Goal: Information Seeking & Learning: Learn about a topic

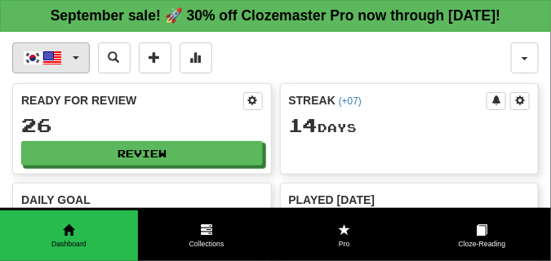
click at [79, 73] on button "한국어 / English" at bounding box center [50, 57] width 77 height 31
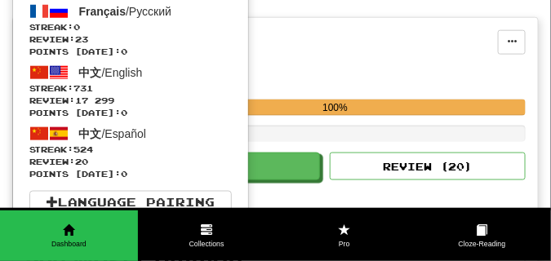
scroll to position [326, 0]
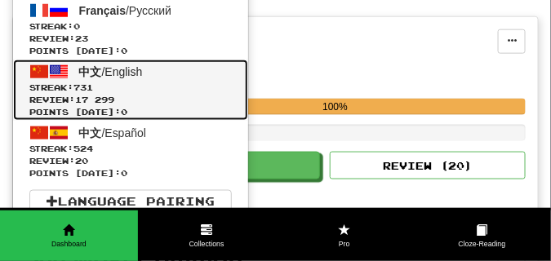
click at [97, 106] on span "Review: 17 299" at bounding box center [130, 100] width 202 height 12
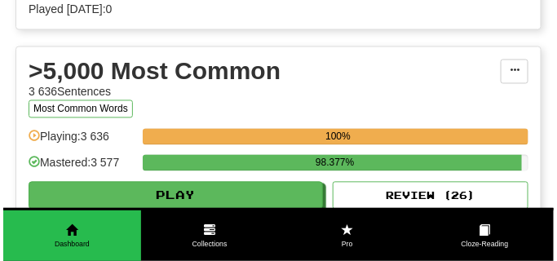
scroll to position [1631, 0]
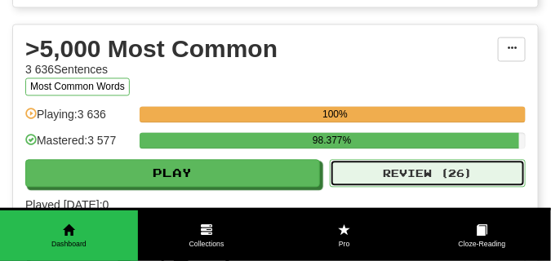
click at [368, 188] on button "Review ( 26 )" at bounding box center [428, 174] width 196 height 28
select select "**"
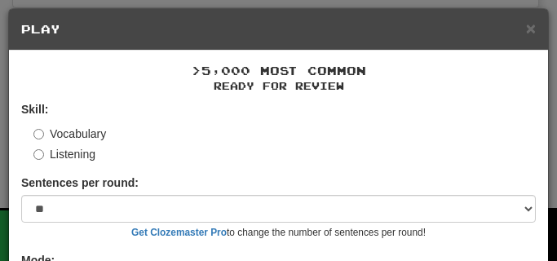
scroll to position [122, 0]
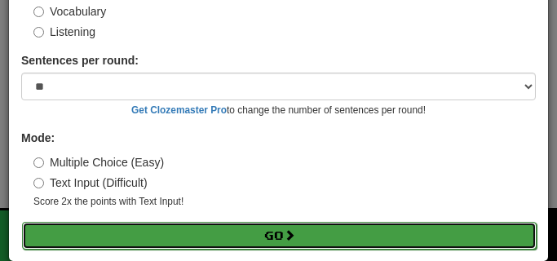
click at [183, 232] on button "Go" at bounding box center [279, 236] width 515 height 28
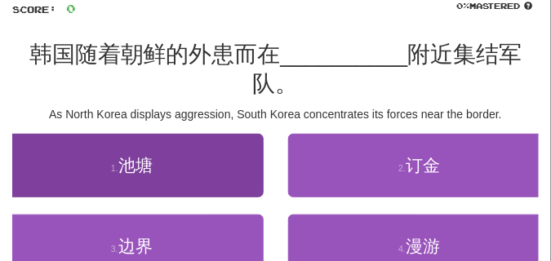
scroll to position [122, 0]
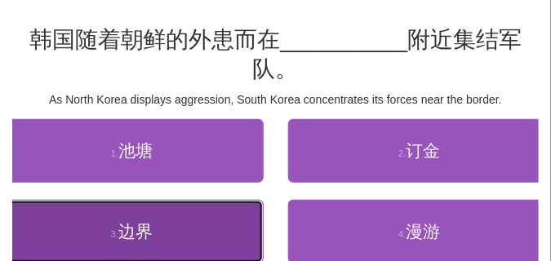
click at [157, 228] on button "3 . 边界" at bounding box center [131, 232] width 263 height 64
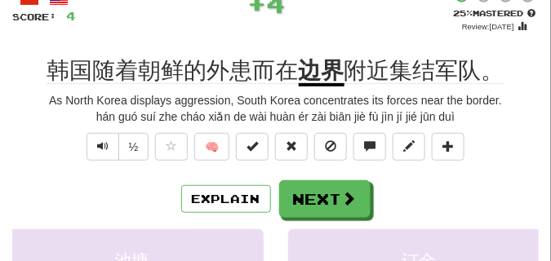
scroll to position [82, 0]
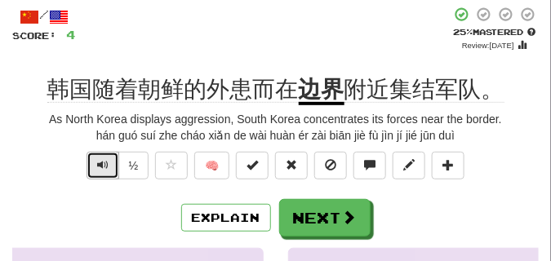
click at [104, 166] on span "Text-to-speech controls" at bounding box center [102, 164] width 11 height 11
click at [101, 164] on span "Text-to-speech controls" at bounding box center [102, 164] width 11 height 11
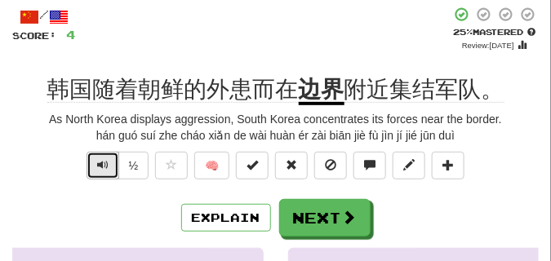
click at [101, 164] on span "Text-to-speech controls" at bounding box center [102, 164] width 11 height 11
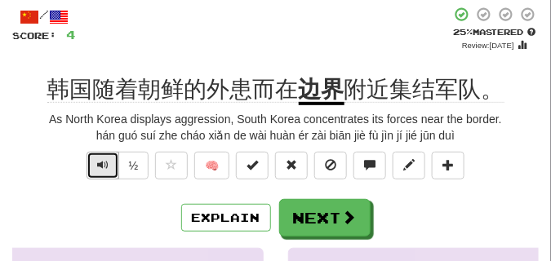
click at [101, 164] on span "Text-to-speech controls" at bounding box center [102, 164] width 11 height 11
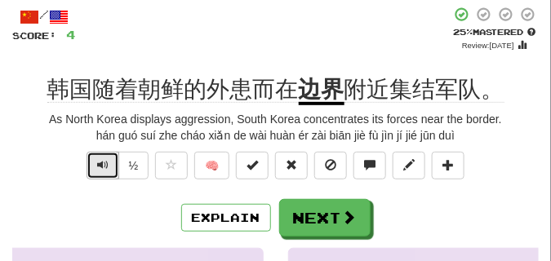
click at [101, 164] on span "Text-to-speech controls" at bounding box center [102, 164] width 11 height 11
click at [103, 166] on span "Text-to-speech controls" at bounding box center [102, 164] width 11 height 11
click at [102, 166] on span "Text-to-speech controls" at bounding box center [102, 164] width 11 height 11
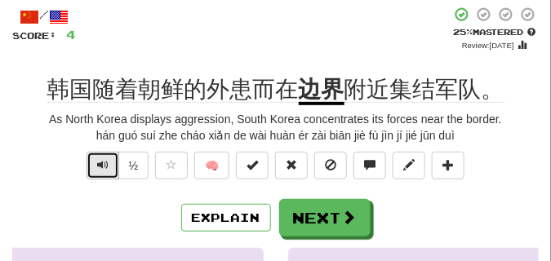
click at [102, 166] on span "Text-to-speech controls" at bounding box center [102, 164] width 11 height 11
click at [104, 161] on span "Text-to-speech controls" at bounding box center [102, 164] width 11 height 11
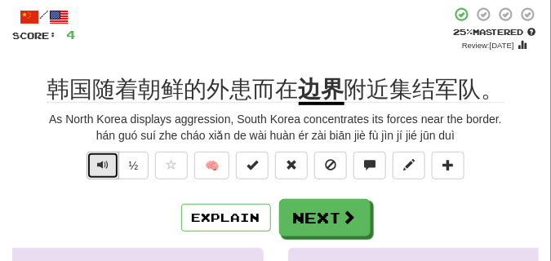
click at [104, 161] on span "Text-to-speech controls" at bounding box center [102, 164] width 11 height 11
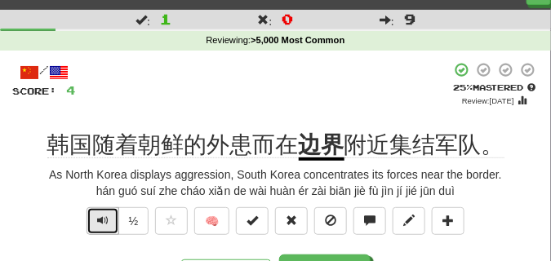
scroll to position [41, 0]
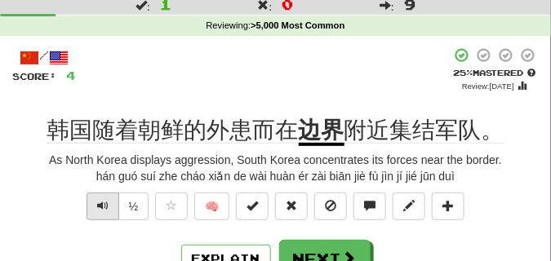
click at [104, 161] on div "As North Korea displays aggression, South Korea concentrates its forces near th…" at bounding box center [275, 160] width 526 height 16
click at [109, 206] on button "Text-to-speech controls" at bounding box center [102, 206] width 33 height 28
click at [108, 205] on button "Text-to-speech controls" at bounding box center [102, 206] width 33 height 28
click at [108, 204] on button "Text-to-speech controls" at bounding box center [102, 206] width 33 height 28
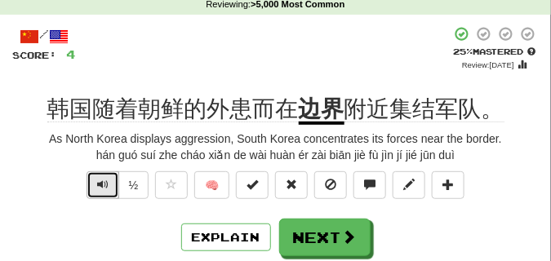
scroll to position [82, 0]
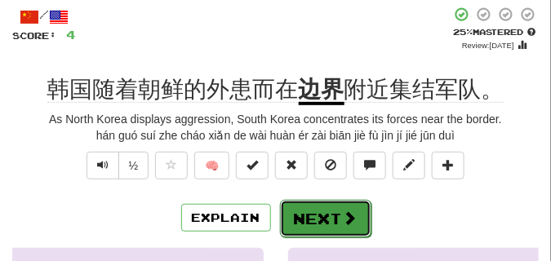
click at [313, 205] on button "Next" at bounding box center [325, 219] width 91 height 38
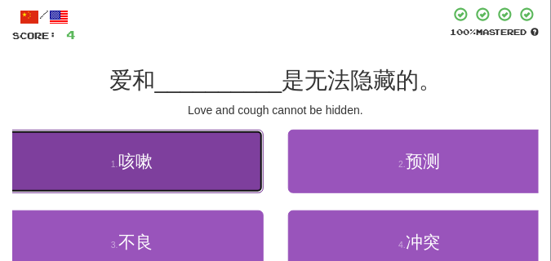
click at [224, 174] on button "1 . 咳嗽" at bounding box center [131, 162] width 263 height 64
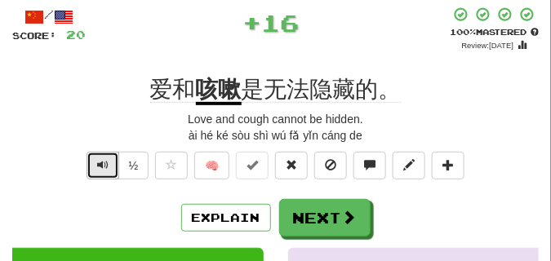
click at [104, 162] on span "Text-to-speech controls" at bounding box center [102, 164] width 11 height 11
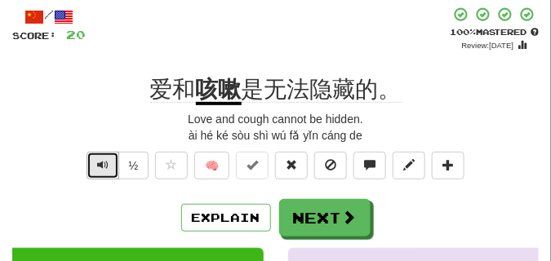
click at [104, 162] on span "Text-to-speech controls" at bounding box center [102, 164] width 11 height 11
click at [102, 159] on span "Text-to-speech controls" at bounding box center [102, 164] width 11 height 11
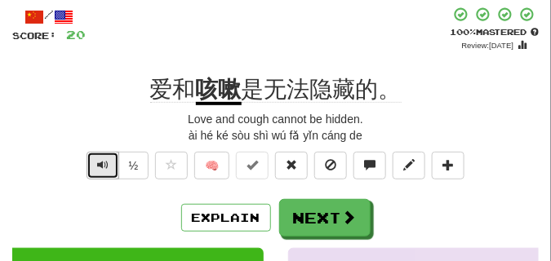
click at [102, 159] on span "Text-to-speech controls" at bounding box center [102, 164] width 11 height 11
click at [104, 160] on span "Text-to-speech controls" at bounding box center [102, 164] width 11 height 11
click at [97, 162] on span "Text-to-speech controls" at bounding box center [102, 164] width 11 height 11
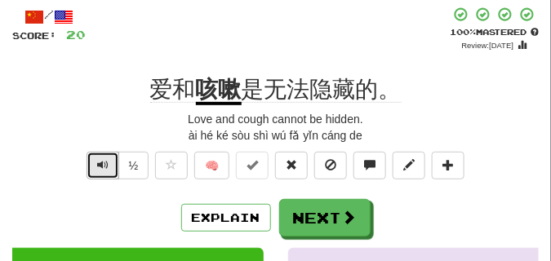
click at [97, 162] on span "Text-to-speech controls" at bounding box center [102, 164] width 11 height 11
click at [97, 161] on span "Text-to-speech controls" at bounding box center [102, 164] width 11 height 11
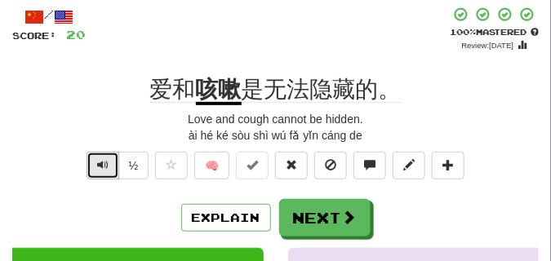
click at [97, 161] on span "Text-to-speech controls" at bounding box center [102, 164] width 11 height 11
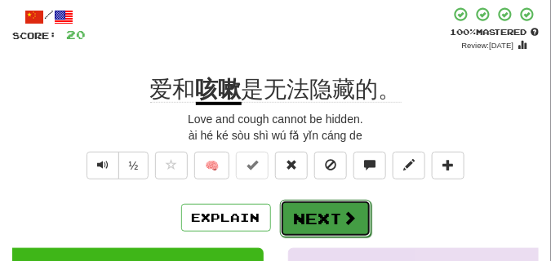
click at [323, 206] on button "Next" at bounding box center [325, 219] width 91 height 38
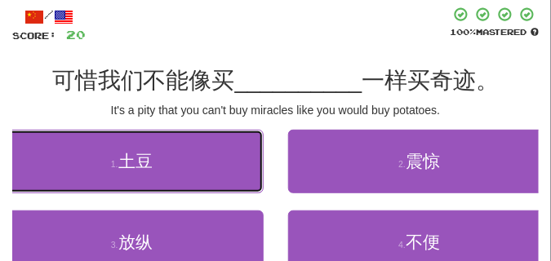
click at [206, 156] on button "1 . 土豆" at bounding box center [131, 162] width 263 height 64
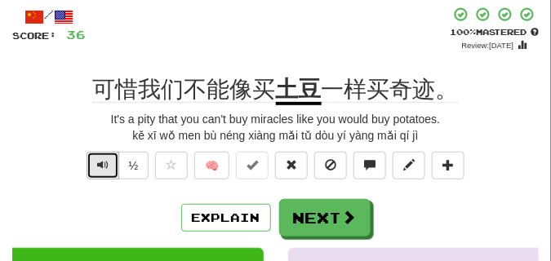
click at [100, 162] on span "Text-to-speech controls" at bounding box center [102, 164] width 11 height 11
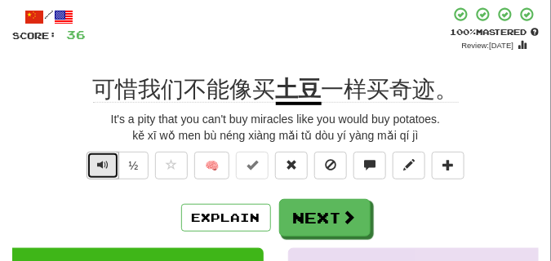
click at [97, 164] on span "Text-to-speech controls" at bounding box center [102, 164] width 11 height 11
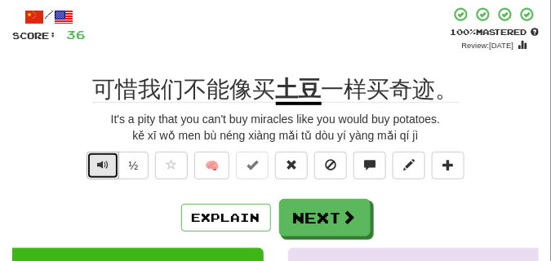
click at [97, 164] on span "Text-to-speech controls" at bounding box center [102, 164] width 11 height 11
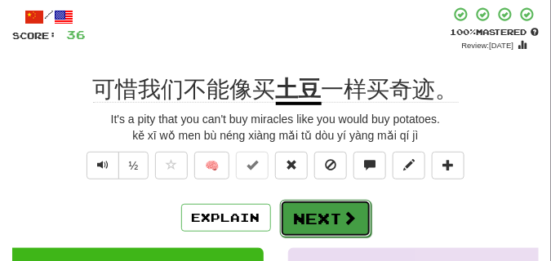
click at [303, 210] on button "Next" at bounding box center [325, 219] width 91 height 38
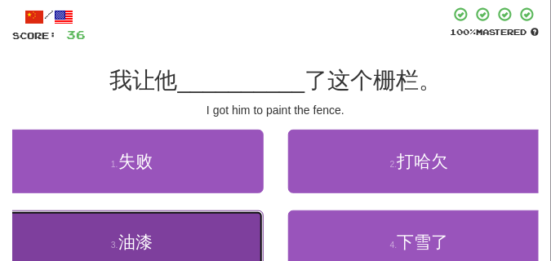
click at [120, 234] on span "油漆" at bounding box center [135, 241] width 34 height 19
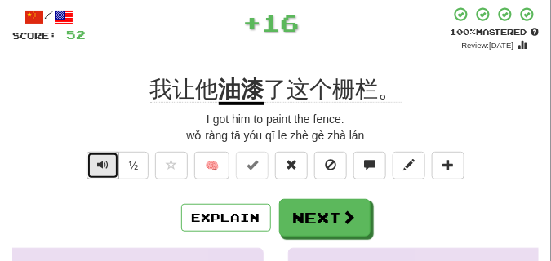
click at [97, 167] on span "Text-to-speech controls" at bounding box center [102, 164] width 11 height 11
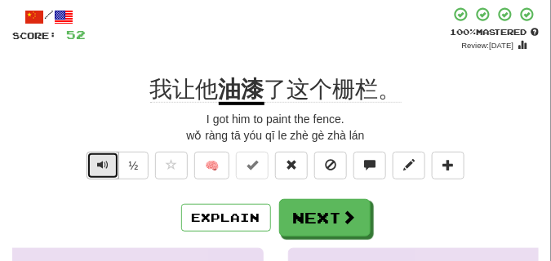
click at [97, 167] on span "Text-to-speech controls" at bounding box center [102, 164] width 11 height 11
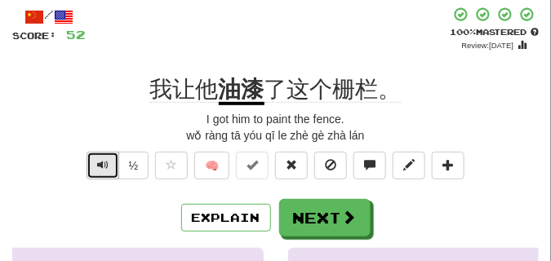
click at [97, 167] on span "Text-to-speech controls" at bounding box center [102, 164] width 11 height 11
click at [99, 166] on span "Text-to-speech controls" at bounding box center [102, 164] width 11 height 11
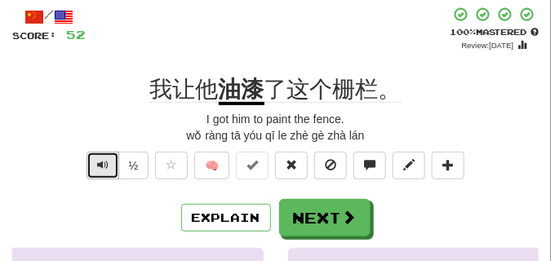
click at [99, 166] on span "Text-to-speech controls" at bounding box center [102, 164] width 11 height 11
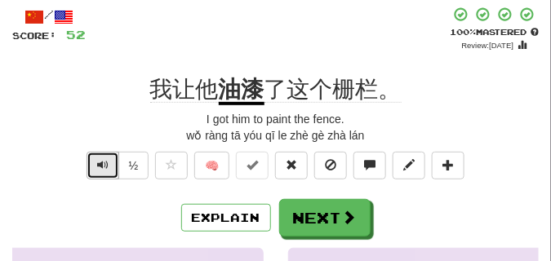
click at [99, 166] on span "Text-to-speech controls" at bounding box center [102, 164] width 11 height 11
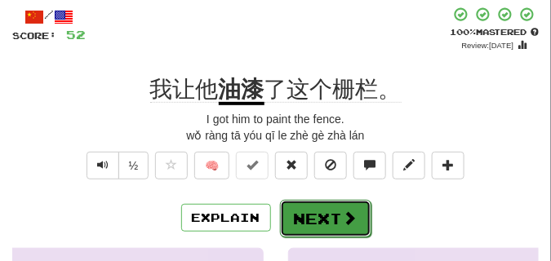
click at [317, 210] on button "Next" at bounding box center [325, 219] width 91 height 38
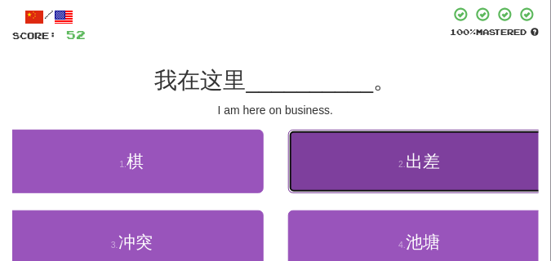
click at [364, 157] on button "2 . 出差" at bounding box center [419, 162] width 263 height 64
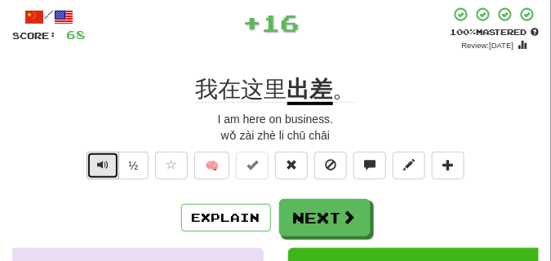
click at [105, 161] on span "Text-to-speech controls" at bounding box center [102, 164] width 11 height 11
click at [104, 161] on span "Text-to-speech controls" at bounding box center [102, 164] width 11 height 11
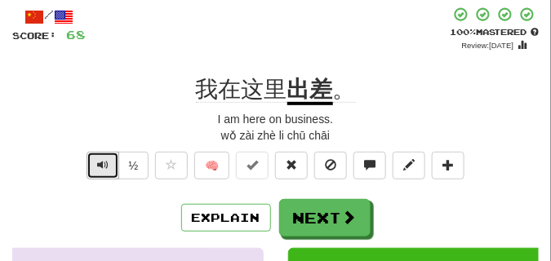
click at [104, 161] on span "Text-to-speech controls" at bounding box center [102, 164] width 11 height 11
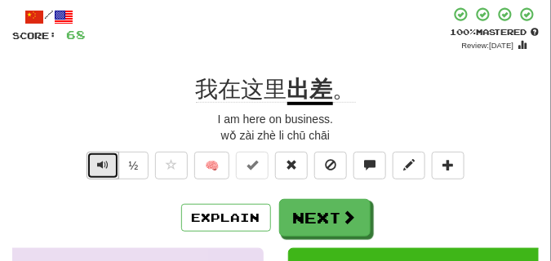
click at [104, 161] on span "Text-to-speech controls" at bounding box center [102, 164] width 11 height 11
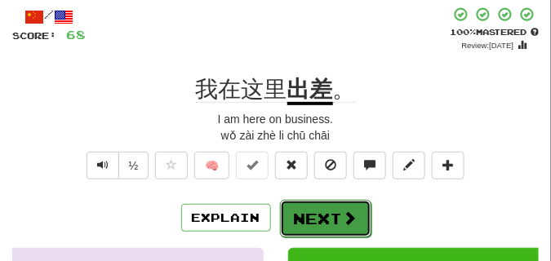
click at [307, 211] on button "Next" at bounding box center [325, 219] width 91 height 38
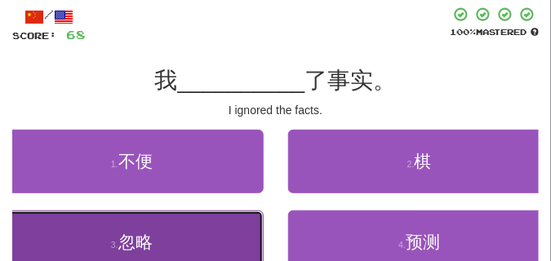
click at [150, 223] on button "3 . 忽略" at bounding box center [131, 242] width 263 height 64
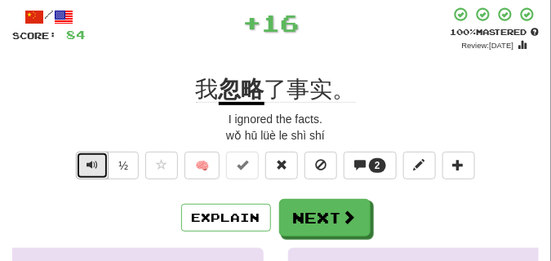
click at [90, 163] on span "Text-to-speech controls" at bounding box center [91, 164] width 11 height 11
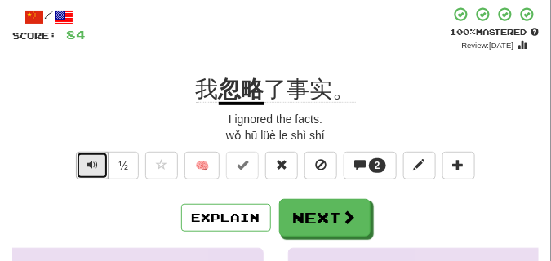
click at [90, 163] on span "Text-to-speech controls" at bounding box center [91, 164] width 11 height 11
click at [89, 154] on button "Text-to-speech controls" at bounding box center [92, 166] width 33 height 28
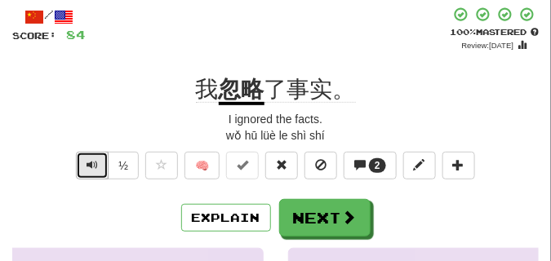
click at [89, 154] on button "Text-to-speech controls" at bounding box center [92, 166] width 33 height 28
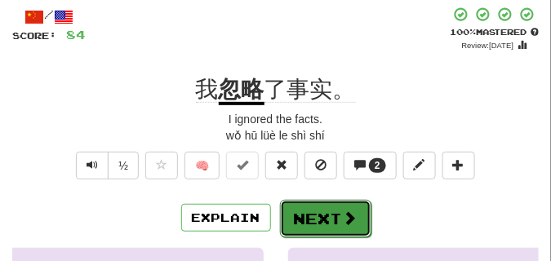
click at [317, 211] on button "Next" at bounding box center [325, 219] width 91 height 38
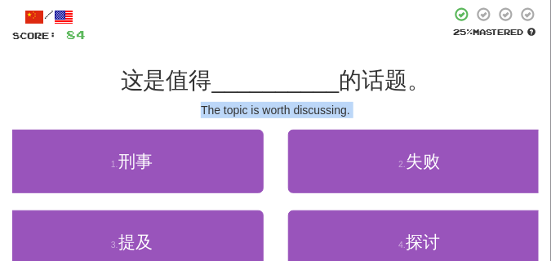
click at [170, 118] on div "/ Score: 84 25 % Mastered 这是值得 __________ 的话题。 The topic is worth discussing. 1…" at bounding box center [275, 167] width 526 height 321
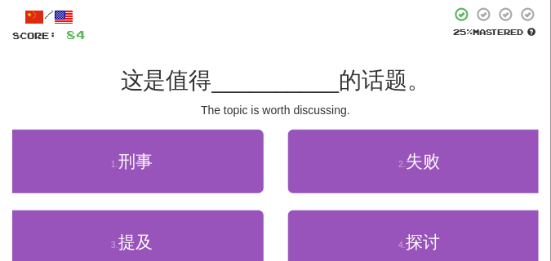
click at [116, 54] on div "/ Score: 84 25 % Mastered 这是值得 __________ 的话题。 The topic is worth discussing. 1…" at bounding box center [275, 167] width 526 height 321
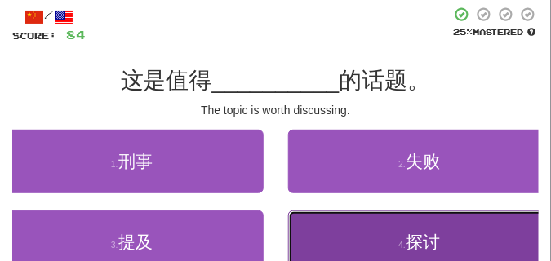
click at [389, 231] on button "4 . 探讨" at bounding box center [419, 242] width 263 height 64
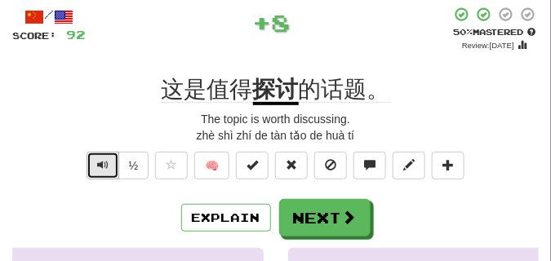
click at [104, 164] on span "Text-to-speech controls" at bounding box center [102, 164] width 11 height 11
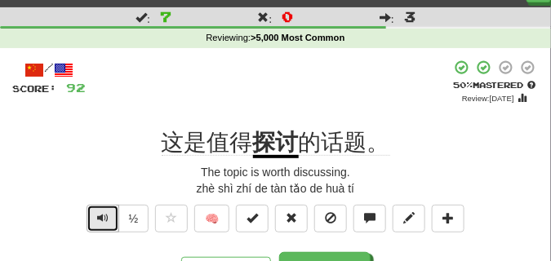
scroll to position [41, 0]
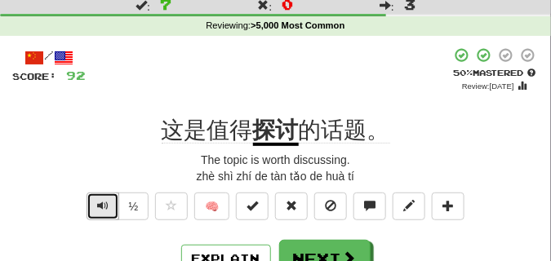
click at [102, 205] on span "Text-to-speech controls" at bounding box center [102, 205] width 11 height 11
click at [101, 202] on span "Text-to-speech controls" at bounding box center [102, 205] width 11 height 11
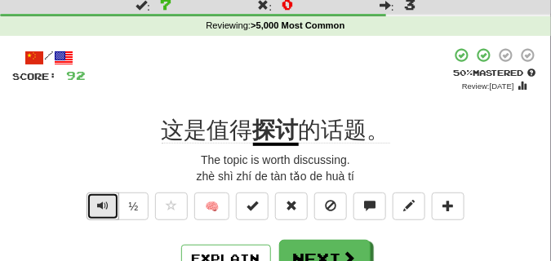
click at [101, 202] on span "Text-to-speech controls" at bounding box center [102, 205] width 11 height 11
click at [101, 203] on span "Text-to-speech controls" at bounding box center [102, 205] width 11 height 11
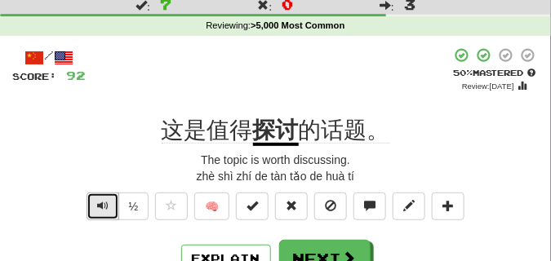
click at [101, 203] on span "Text-to-speech controls" at bounding box center [102, 205] width 11 height 11
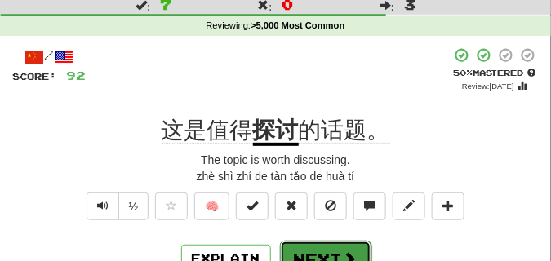
click at [337, 248] on button "Next" at bounding box center [325, 260] width 91 height 38
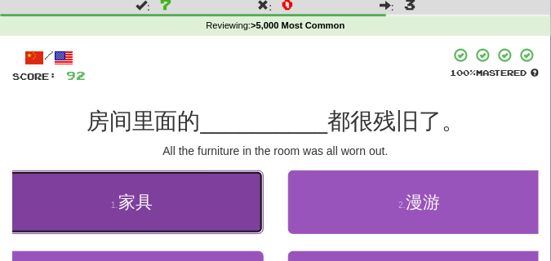
click at [175, 206] on button "1 . 家具" at bounding box center [131, 202] width 263 height 64
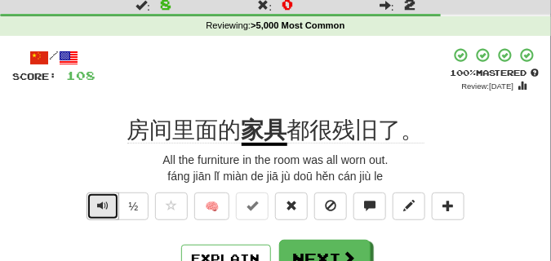
click at [95, 204] on button "Text-to-speech controls" at bounding box center [102, 206] width 33 height 28
click at [102, 205] on span "Text-to-speech controls" at bounding box center [102, 205] width 11 height 11
click at [101, 204] on span "Text-to-speech controls" at bounding box center [102, 205] width 11 height 11
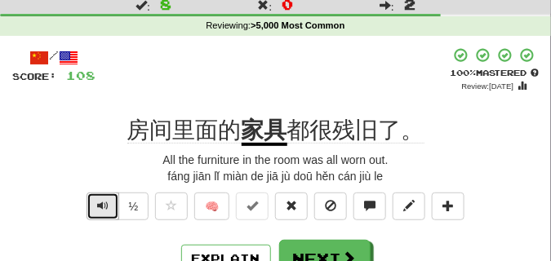
click at [101, 204] on span "Text-to-speech controls" at bounding box center [102, 205] width 11 height 11
click at [98, 206] on span "Text-to-speech controls" at bounding box center [102, 205] width 11 height 11
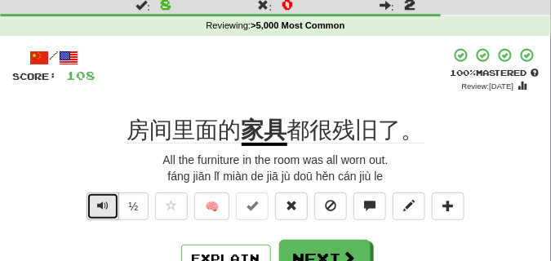
click at [98, 206] on span "Text-to-speech controls" at bounding box center [102, 205] width 11 height 11
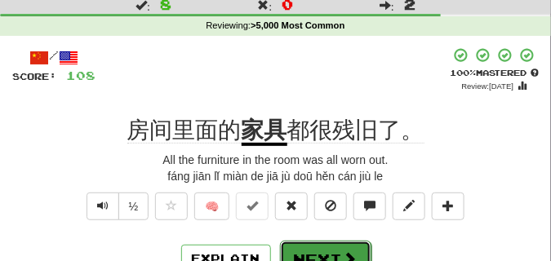
click at [303, 247] on button "Next" at bounding box center [325, 260] width 91 height 38
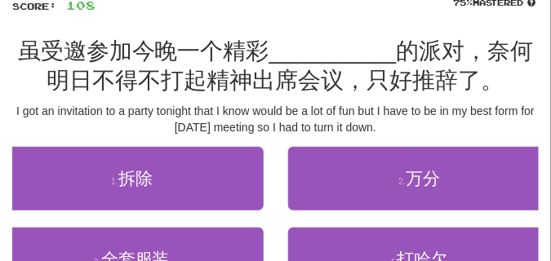
scroll to position [122, 0]
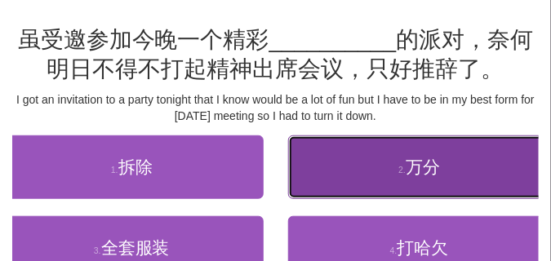
click at [329, 170] on button "2 . 万分" at bounding box center [419, 167] width 263 height 64
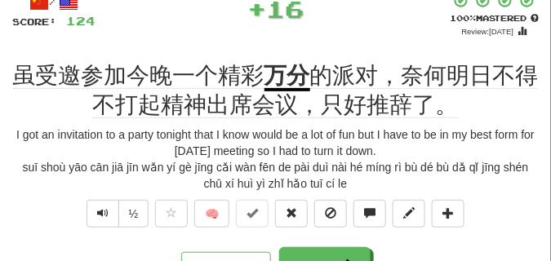
scroll to position [82, 0]
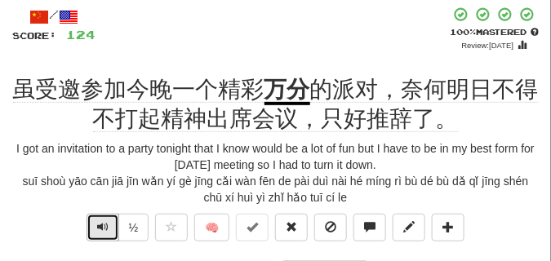
click at [100, 222] on span "Text-to-speech controls" at bounding box center [102, 226] width 11 height 11
click at [100, 221] on span "Text-to-speech controls" at bounding box center [102, 226] width 11 height 11
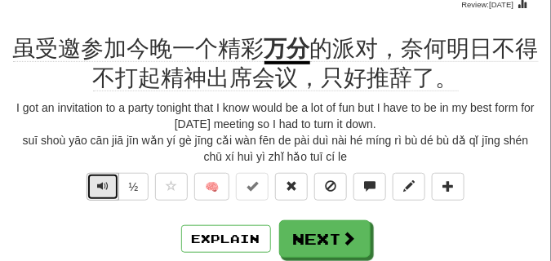
click at [97, 188] on span "Text-to-speech controls" at bounding box center [102, 185] width 11 height 11
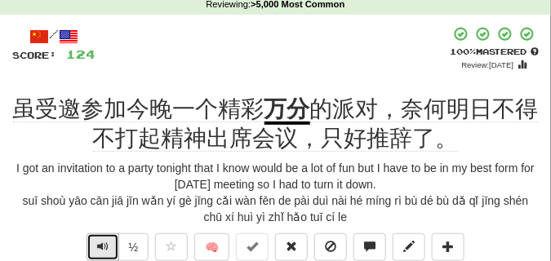
scroll to position [82, 0]
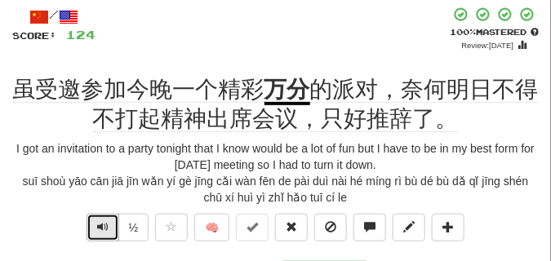
click at [99, 221] on span "Text-to-speech controls" at bounding box center [102, 226] width 11 height 11
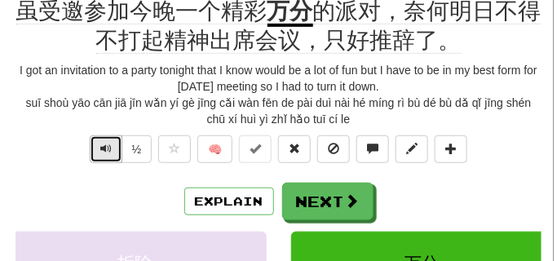
scroll to position [163, 0]
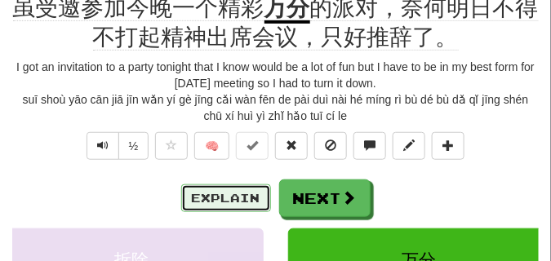
click at [246, 197] on button "Explain" at bounding box center [226, 198] width 90 height 28
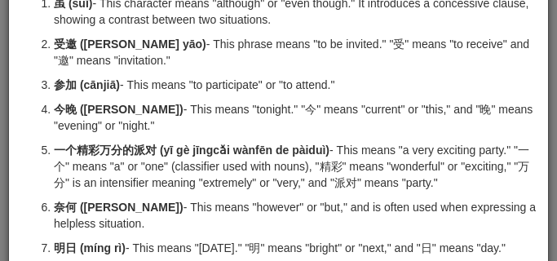
scroll to position [122, 0]
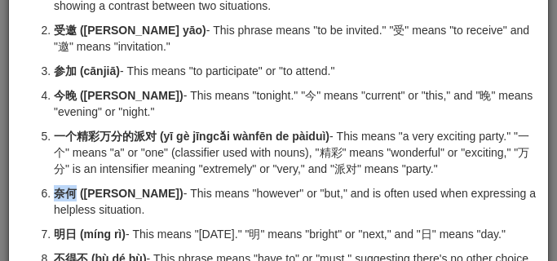
drag, startPoint x: 58, startPoint y: 191, endPoint x: 73, endPoint y: 190, distance: 15.5
click at [73, 190] on strong "奈何 (nài hé)" at bounding box center [119, 193] width 130 height 13
copy strong "奈何"
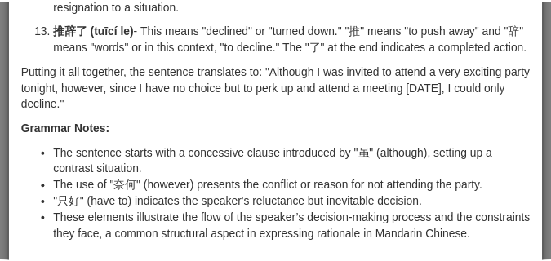
scroll to position [601, 0]
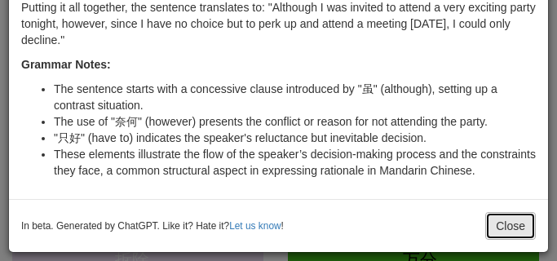
click at [511, 224] on button "Close" at bounding box center [510, 226] width 51 height 28
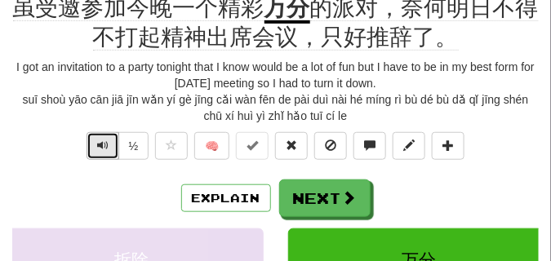
click at [104, 150] on span "Text-to-speech controls" at bounding box center [102, 144] width 11 height 11
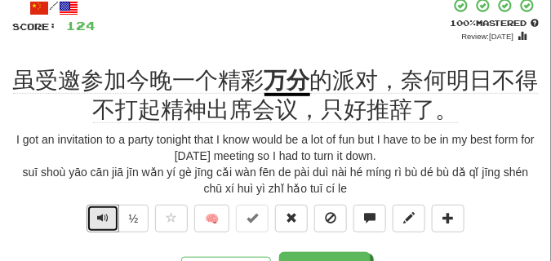
scroll to position [122, 0]
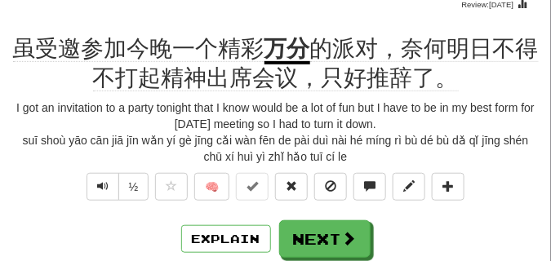
click at [104, 149] on div "suī shoù yāo cān jiā jīn wǎn yí gè jīng cǎi wàn fēn de pài duì nài hé míng rì b…" at bounding box center [275, 148] width 526 height 33
click at [107, 192] on span "Text-to-speech controls" at bounding box center [102, 185] width 11 height 11
click at [104, 191] on span "Text-to-speech controls" at bounding box center [102, 185] width 11 height 11
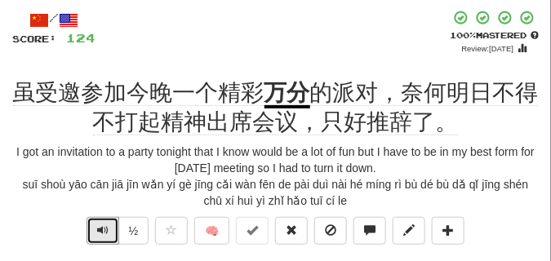
scroll to position [82, 0]
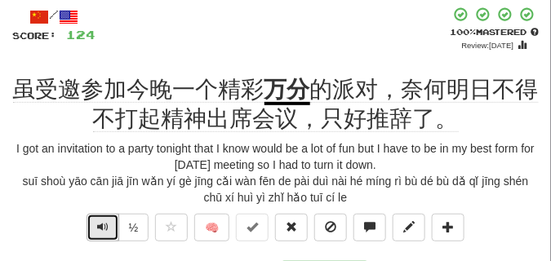
click at [91, 228] on button "Text-to-speech controls" at bounding box center [102, 228] width 33 height 28
click at [92, 228] on button "Text-to-speech controls" at bounding box center [102, 228] width 33 height 28
click at [104, 223] on span "Text-to-speech controls" at bounding box center [102, 226] width 11 height 11
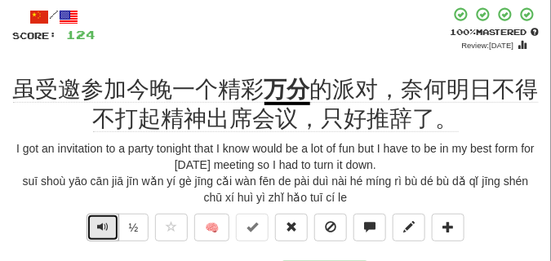
click at [104, 223] on span "Text-to-speech controls" at bounding box center [102, 226] width 11 height 11
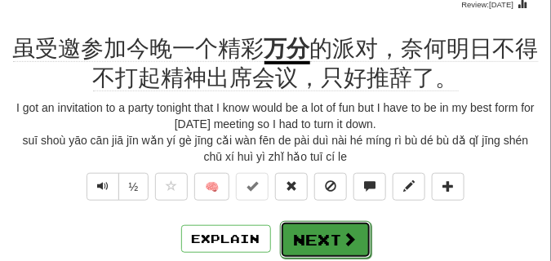
click at [324, 242] on button "Next" at bounding box center [325, 240] width 91 height 38
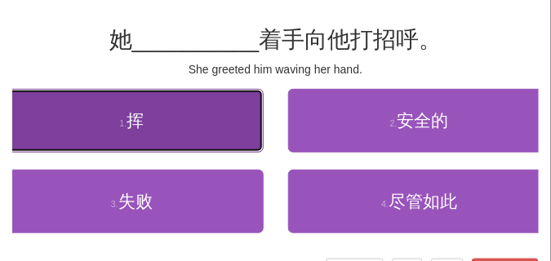
click at [199, 120] on button "1 . 挥" at bounding box center [131, 121] width 263 height 64
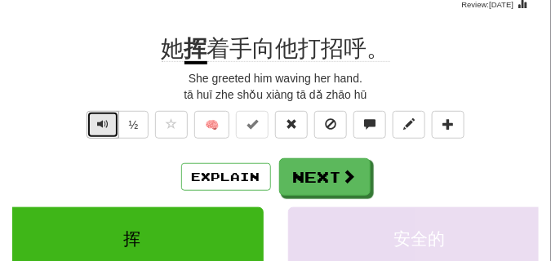
click at [104, 123] on span "Text-to-speech controls" at bounding box center [102, 123] width 11 height 11
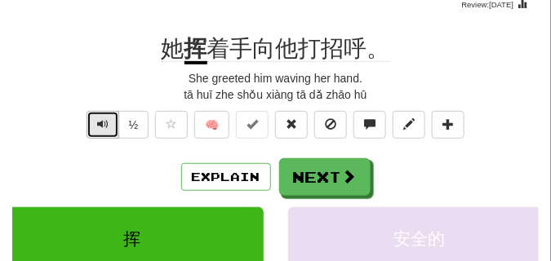
click at [104, 123] on span "Text-to-speech controls" at bounding box center [102, 123] width 11 height 11
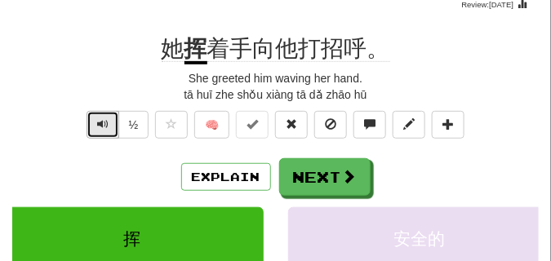
click at [104, 123] on span "Text-to-speech controls" at bounding box center [102, 123] width 11 height 11
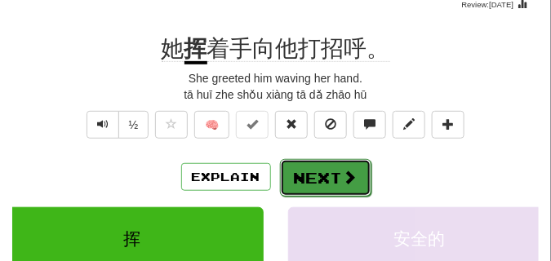
click at [334, 172] on button "Next" at bounding box center [325, 178] width 91 height 38
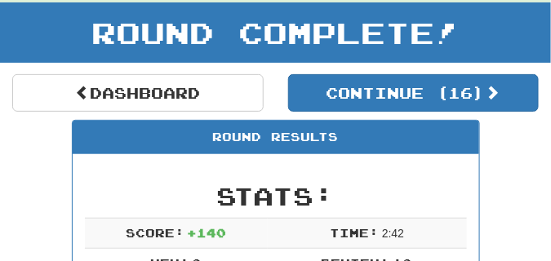
scroll to position [72, 0]
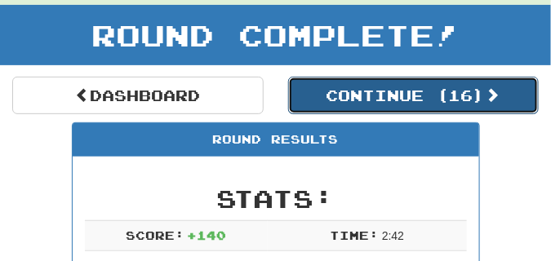
click at [316, 95] on button "Continue ( 16 )" at bounding box center [413, 96] width 251 height 38
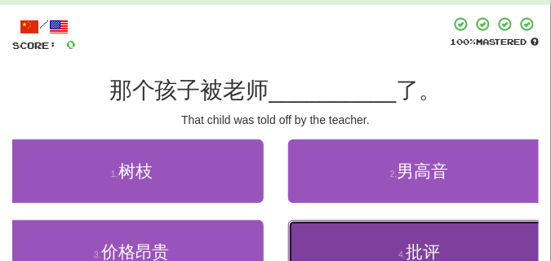
click at [316, 245] on button "4 . 批评" at bounding box center [419, 252] width 263 height 64
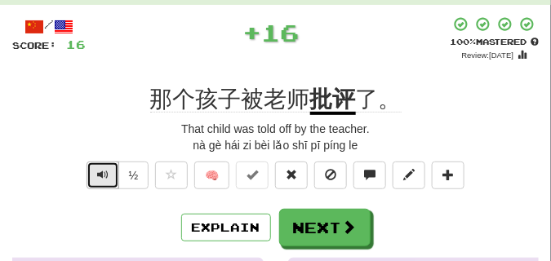
click at [97, 173] on span "Text-to-speech controls" at bounding box center [102, 174] width 11 height 11
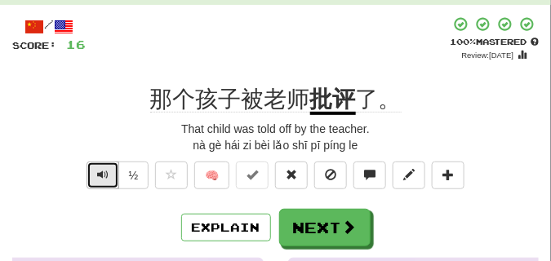
click at [97, 173] on span "Text-to-speech controls" at bounding box center [102, 174] width 11 height 11
click at [100, 172] on span "Text-to-speech controls" at bounding box center [102, 174] width 11 height 11
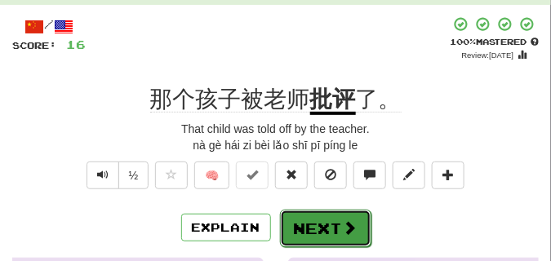
click at [321, 219] on button "Next" at bounding box center [325, 229] width 91 height 38
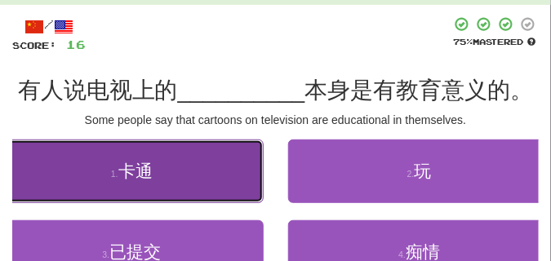
click at [148, 170] on span "卡通" at bounding box center [135, 170] width 34 height 19
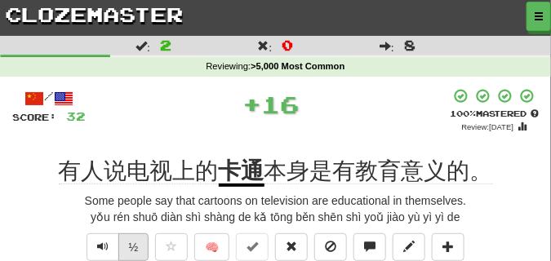
scroll to position [41, 0]
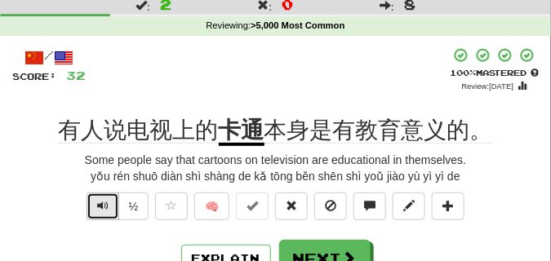
click at [100, 202] on span "Text-to-speech controls" at bounding box center [102, 205] width 11 height 11
click at [100, 201] on span "Text-to-speech controls" at bounding box center [102, 205] width 11 height 11
click at [101, 204] on span "Text-to-speech controls" at bounding box center [102, 205] width 11 height 11
click at [102, 204] on span "Text-to-speech controls" at bounding box center [102, 205] width 11 height 11
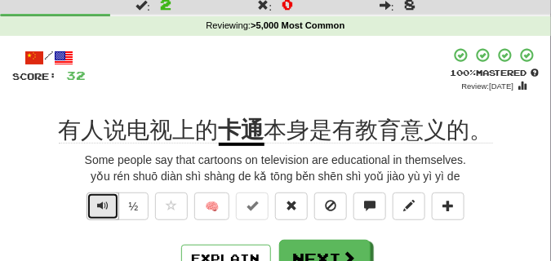
click at [91, 204] on button "Text-to-speech controls" at bounding box center [102, 206] width 33 height 28
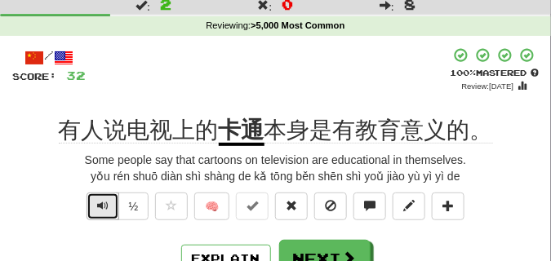
click at [97, 201] on span "Text-to-speech controls" at bounding box center [102, 205] width 11 height 11
click at [100, 201] on span "Text-to-speech controls" at bounding box center [102, 205] width 11 height 11
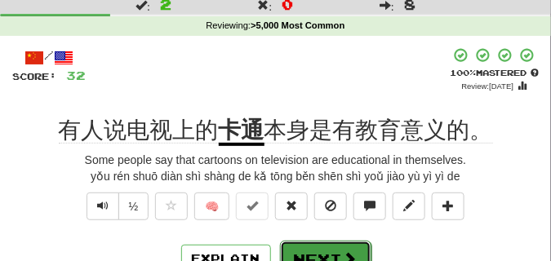
click at [340, 248] on button "Next" at bounding box center [325, 260] width 91 height 38
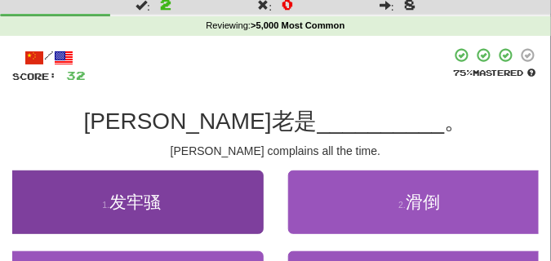
scroll to position [82, 0]
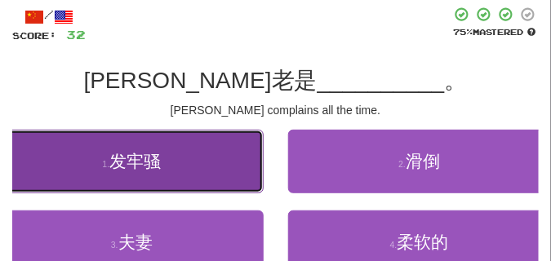
click at [136, 170] on span "发牢骚" at bounding box center [134, 161] width 51 height 19
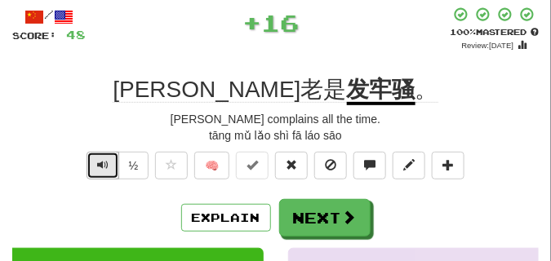
click at [105, 164] on span "Text-to-speech controls" at bounding box center [102, 164] width 11 height 11
click at [100, 169] on span "Text-to-speech controls" at bounding box center [102, 164] width 11 height 11
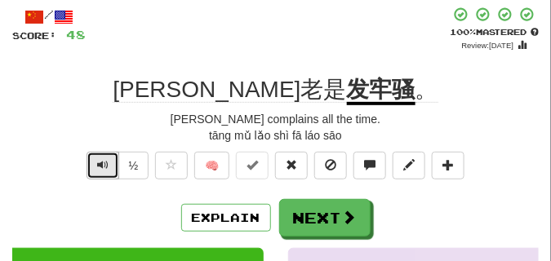
click at [100, 169] on span "Text-to-speech controls" at bounding box center [102, 164] width 11 height 11
click at [97, 164] on span "Text-to-speech controls" at bounding box center [102, 164] width 11 height 11
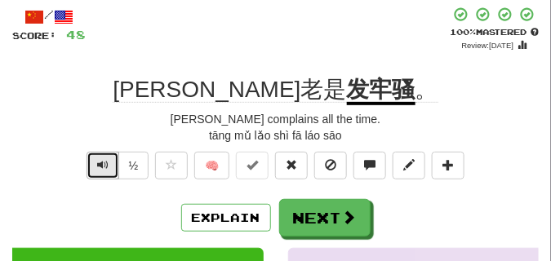
click at [97, 164] on span "Text-to-speech controls" at bounding box center [102, 164] width 11 height 11
click at [99, 164] on span "Text-to-speech controls" at bounding box center [102, 164] width 11 height 11
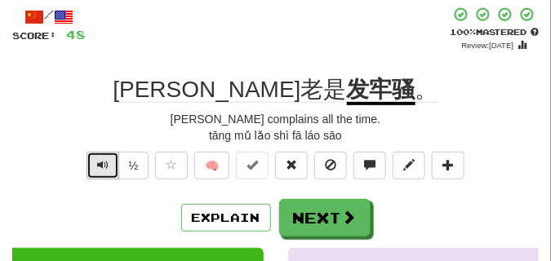
click at [99, 164] on span "Text-to-speech controls" at bounding box center [102, 164] width 11 height 11
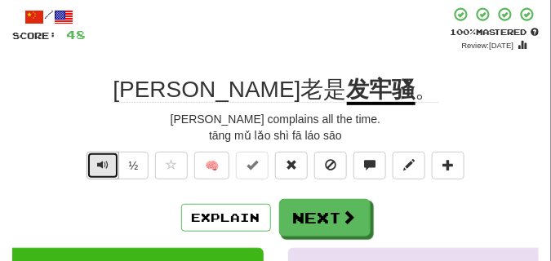
click at [99, 164] on span "Text-to-speech controls" at bounding box center [102, 164] width 11 height 11
click at [98, 164] on span "Text-to-speech controls" at bounding box center [102, 164] width 11 height 11
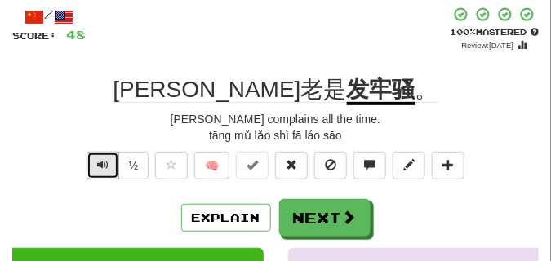
click at [98, 164] on span "Text-to-speech controls" at bounding box center [102, 164] width 11 height 11
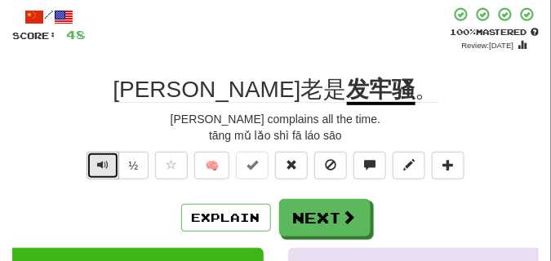
click at [98, 164] on span "Text-to-speech controls" at bounding box center [102, 164] width 11 height 11
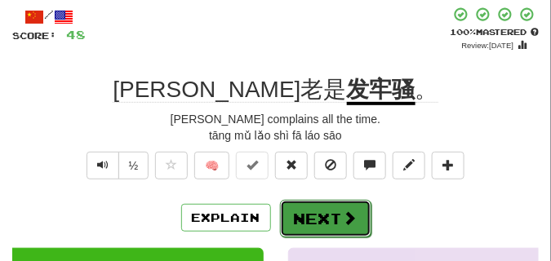
click at [338, 214] on button "Next" at bounding box center [325, 219] width 91 height 38
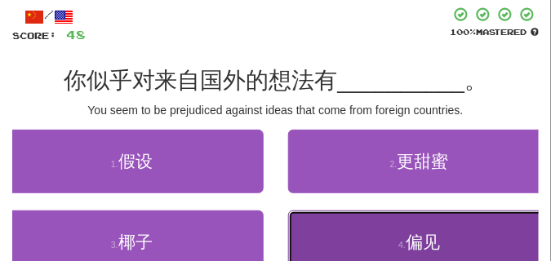
click at [349, 238] on button "4 . 偏见" at bounding box center [419, 242] width 263 height 64
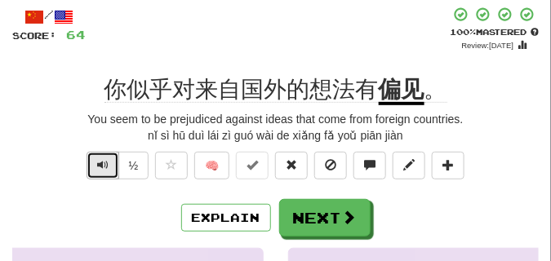
click at [101, 166] on span "Text-to-speech controls" at bounding box center [102, 164] width 11 height 11
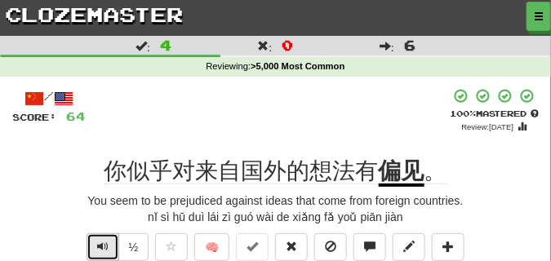
scroll to position [41, 0]
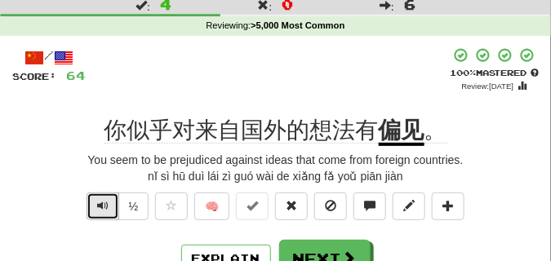
click at [110, 204] on button "Text-to-speech controls" at bounding box center [102, 206] width 33 height 28
click at [99, 202] on span "Text-to-speech controls" at bounding box center [102, 205] width 11 height 11
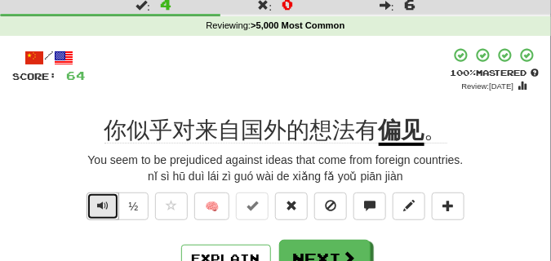
click at [99, 202] on span "Text-to-speech controls" at bounding box center [102, 205] width 11 height 11
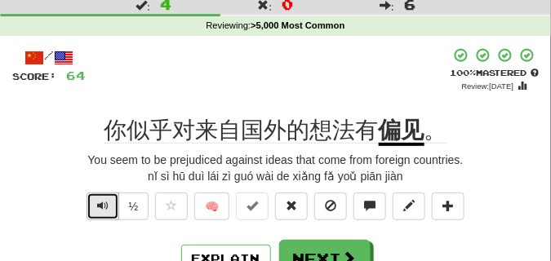
click at [108, 200] on button "Text-to-speech controls" at bounding box center [102, 206] width 33 height 28
click at [97, 201] on span "Text-to-speech controls" at bounding box center [102, 205] width 11 height 11
click at [106, 205] on span "Text-to-speech controls" at bounding box center [102, 205] width 11 height 11
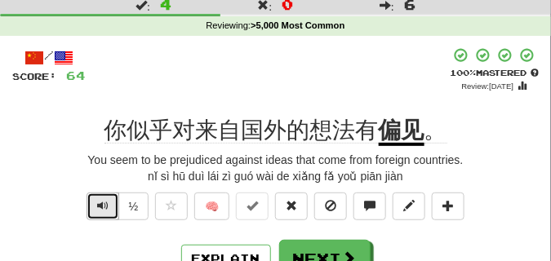
click at [106, 205] on span "Text-to-speech controls" at bounding box center [102, 205] width 11 height 11
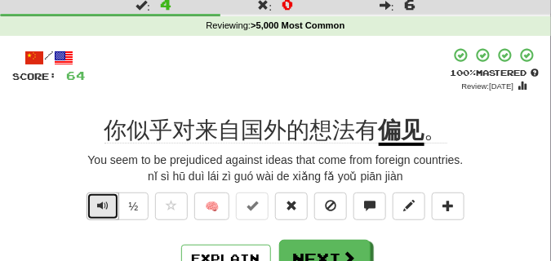
click at [106, 205] on span "Text-to-speech controls" at bounding box center [102, 205] width 11 height 11
click at [103, 201] on span "Text-to-speech controls" at bounding box center [102, 205] width 11 height 11
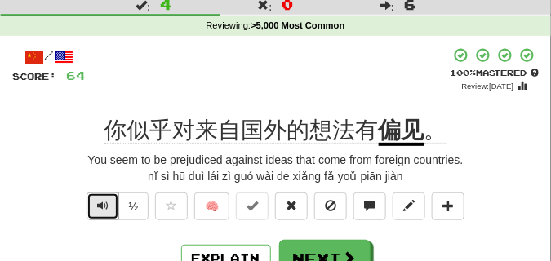
click at [103, 202] on span "Text-to-speech controls" at bounding box center [102, 205] width 11 height 11
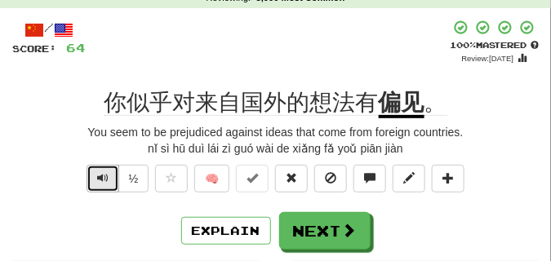
scroll to position [82, 0]
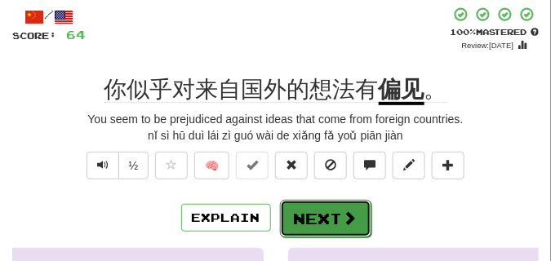
click at [312, 206] on button "Next" at bounding box center [325, 219] width 91 height 38
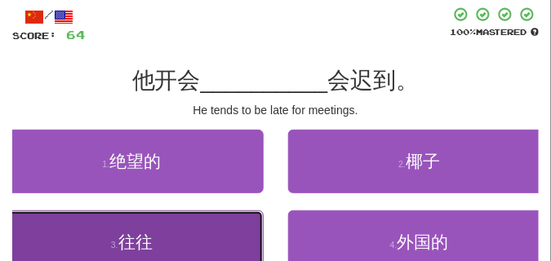
click at [177, 240] on button "3 . 往往" at bounding box center [131, 242] width 263 height 64
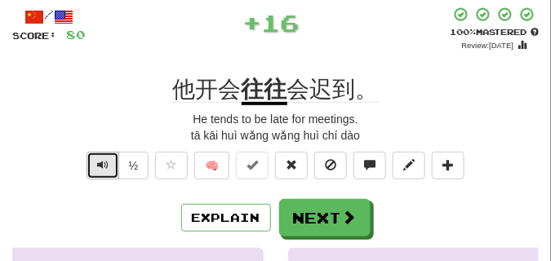
click at [105, 164] on span "Text-to-speech controls" at bounding box center [102, 164] width 11 height 11
click at [101, 165] on span "Text-to-speech controls" at bounding box center [102, 164] width 11 height 11
click at [100, 164] on span "Text-to-speech controls" at bounding box center [102, 164] width 11 height 11
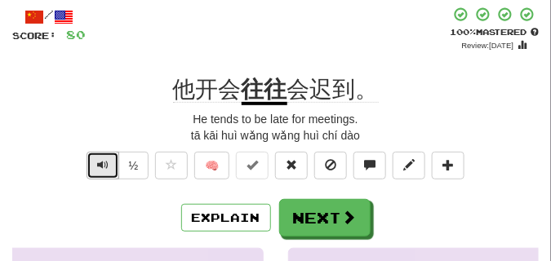
click at [100, 164] on span "Text-to-speech controls" at bounding box center [102, 164] width 11 height 11
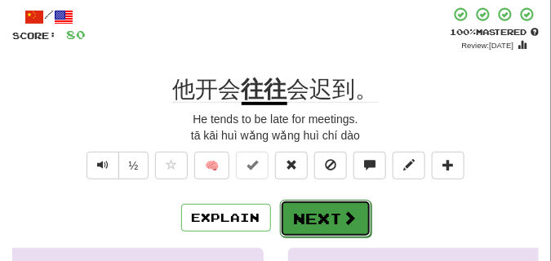
click at [294, 207] on button "Next" at bounding box center [325, 219] width 91 height 38
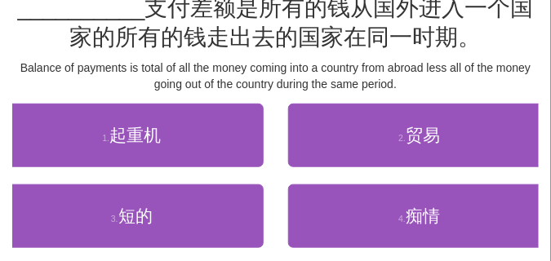
scroll to position [163, 0]
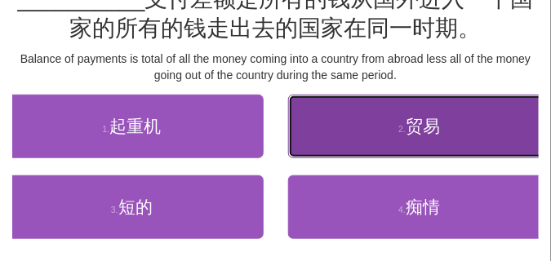
click at [326, 139] on button "2 . 贸易" at bounding box center [419, 127] width 263 height 64
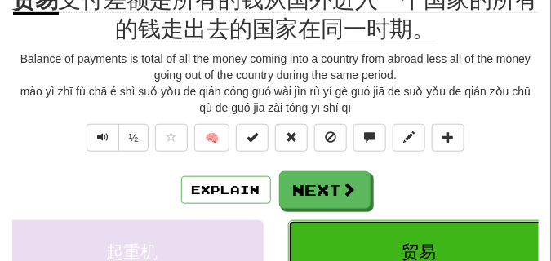
scroll to position [90, 0]
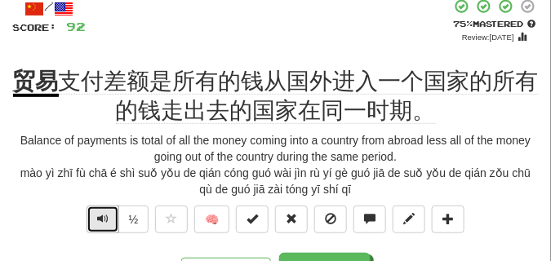
click at [100, 222] on span "Text-to-speech controls" at bounding box center [102, 218] width 11 height 11
click at [98, 222] on span "Text-to-speech controls" at bounding box center [102, 218] width 11 height 11
click at [97, 221] on span "Text-to-speech controls" at bounding box center [102, 218] width 11 height 11
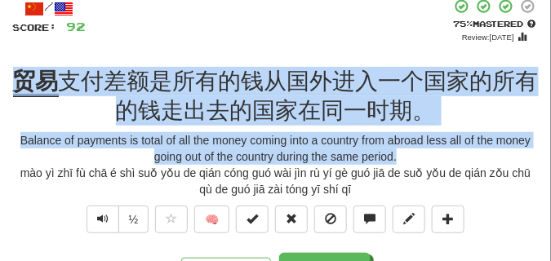
drag, startPoint x: 4, startPoint y: 84, endPoint x: 405, endPoint y: 153, distance: 407.2
copy div "贸易 支付差额是所有的钱从国外进入一个国家的所有的钱走出去的国家在同一时期。 Balance of payments is total of all the …"
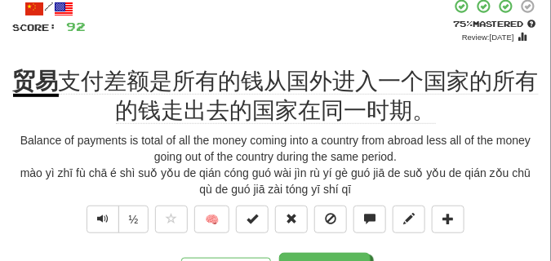
click at [301, 18] on div "+ 12" at bounding box center [268, 20] width 365 height 45
click at [104, 215] on span "Text-to-speech controls" at bounding box center [102, 218] width 11 height 11
click at [94, 223] on button "Text-to-speech controls" at bounding box center [102, 220] width 33 height 28
click at [94, 222] on button "Text-to-speech controls" at bounding box center [102, 220] width 33 height 28
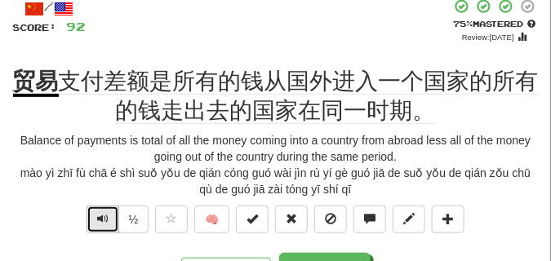
click at [94, 222] on button "Text-to-speech controls" at bounding box center [102, 220] width 33 height 28
click at [98, 213] on span "Text-to-speech controls" at bounding box center [102, 218] width 11 height 11
click at [97, 213] on span "Text-to-speech controls" at bounding box center [102, 218] width 11 height 11
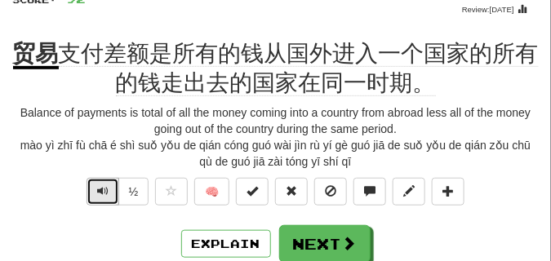
scroll to position [130, 0]
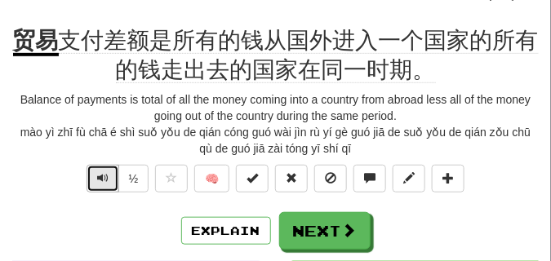
click at [102, 180] on span "Text-to-speech controls" at bounding box center [102, 177] width 11 height 11
click at [103, 181] on span "Text-to-speech controls" at bounding box center [102, 177] width 11 height 11
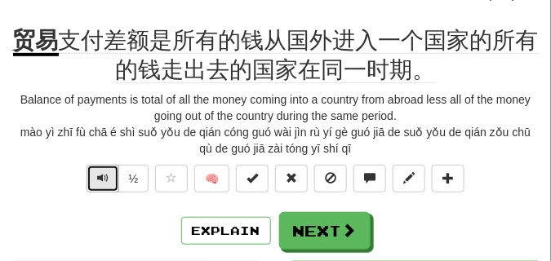
click at [103, 181] on span "Text-to-speech controls" at bounding box center [102, 177] width 11 height 11
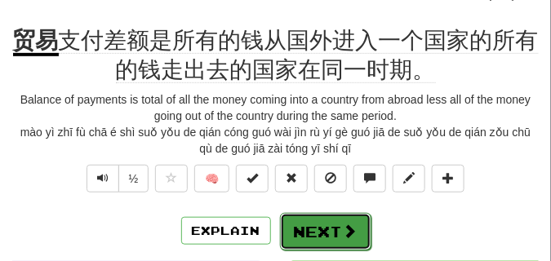
click at [350, 237] on span at bounding box center [350, 230] width 15 height 15
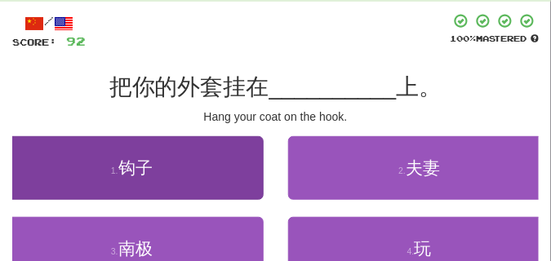
scroll to position [90, 0]
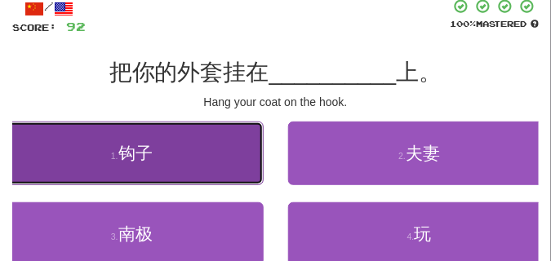
click at [170, 176] on button "1 . 钩子" at bounding box center [131, 154] width 263 height 64
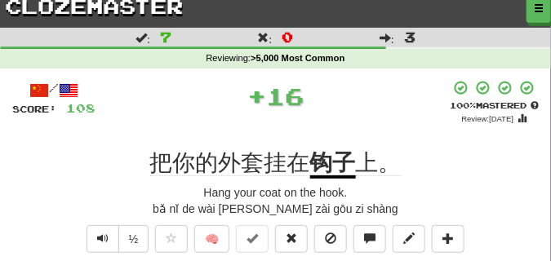
scroll to position [49, 0]
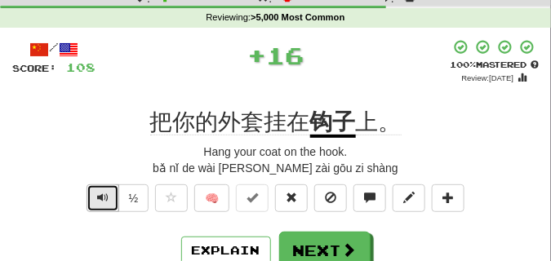
click at [97, 195] on span "Text-to-speech controls" at bounding box center [102, 197] width 11 height 11
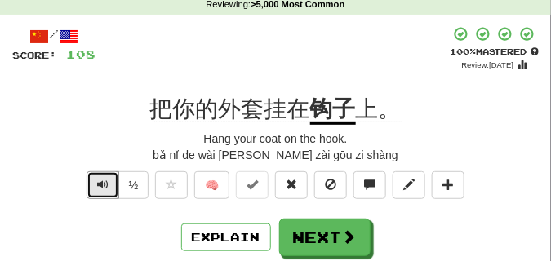
scroll to position [41, 0]
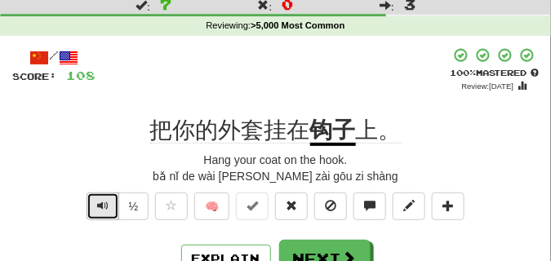
click at [100, 211] on span "Text-to-speech controls" at bounding box center [102, 205] width 11 height 11
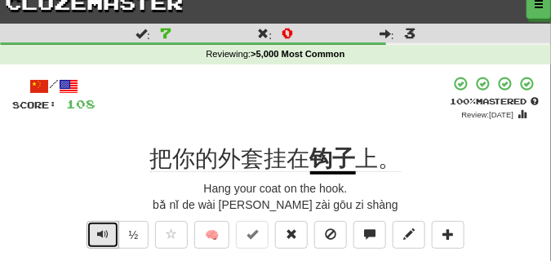
scroll to position [0, 0]
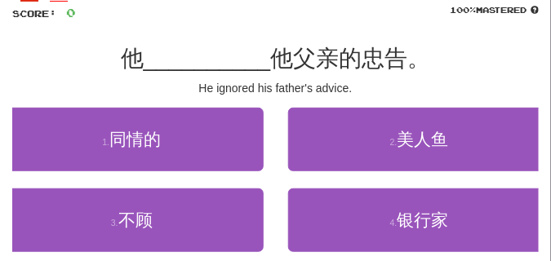
scroll to position [122, 0]
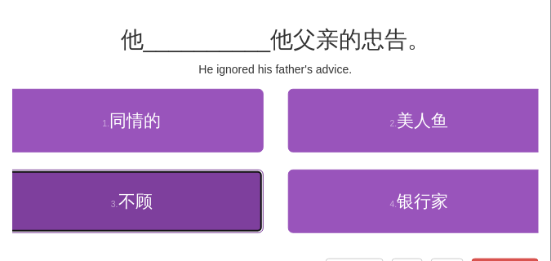
click at [107, 200] on button "3 . 不顾" at bounding box center [131, 202] width 263 height 64
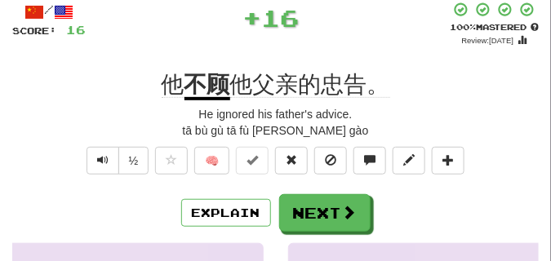
scroll to position [41, 0]
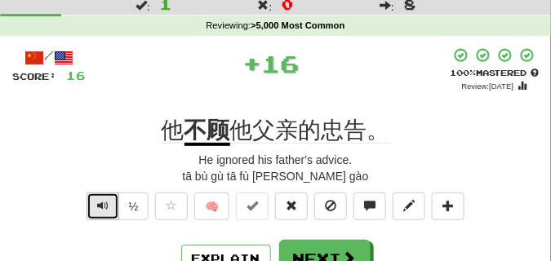
click at [99, 212] on button "Text-to-speech controls" at bounding box center [102, 206] width 33 height 28
click at [99, 210] on span "Text-to-speech controls" at bounding box center [102, 205] width 11 height 11
click at [107, 206] on span "Text-to-speech controls" at bounding box center [102, 205] width 11 height 11
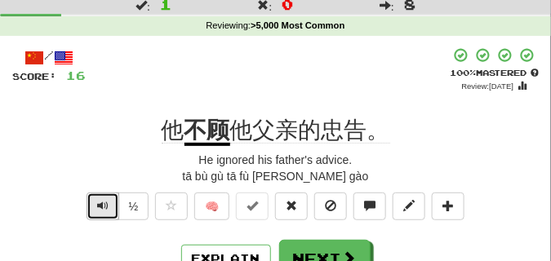
click at [107, 206] on span "Text-to-speech controls" at bounding box center [102, 205] width 11 height 11
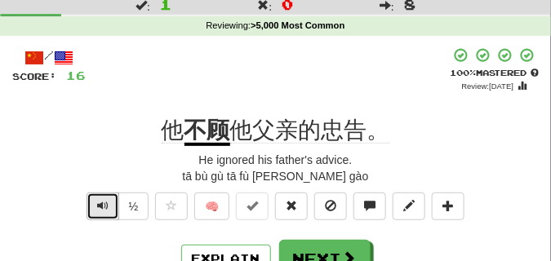
click at [107, 205] on span "Text-to-speech controls" at bounding box center [102, 205] width 11 height 11
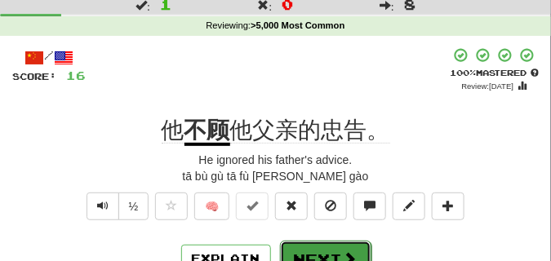
click at [309, 250] on button "Next" at bounding box center [325, 260] width 91 height 38
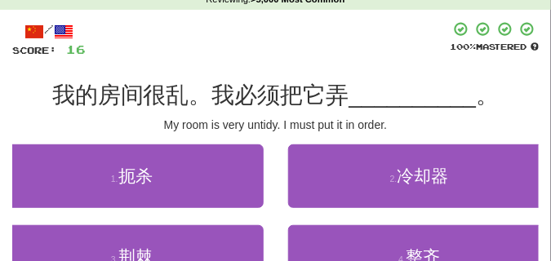
scroll to position [82, 0]
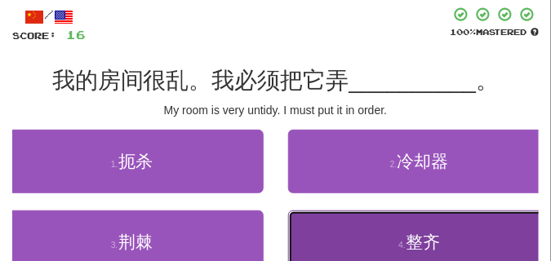
click at [343, 232] on button "4 . 整齐" at bounding box center [419, 242] width 263 height 64
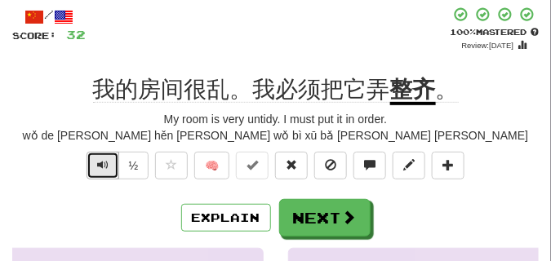
click at [107, 161] on span "Text-to-speech controls" at bounding box center [102, 164] width 11 height 11
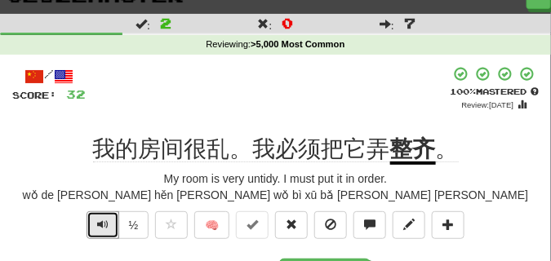
scroll to position [41, 0]
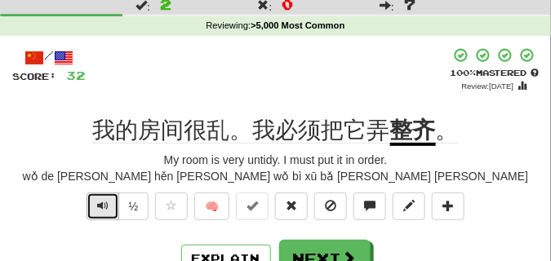
click at [104, 204] on span "Text-to-speech controls" at bounding box center [102, 205] width 11 height 11
click at [104, 203] on span "Text-to-speech controls" at bounding box center [102, 205] width 11 height 11
click at [104, 204] on span "Text-to-speech controls" at bounding box center [102, 205] width 11 height 11
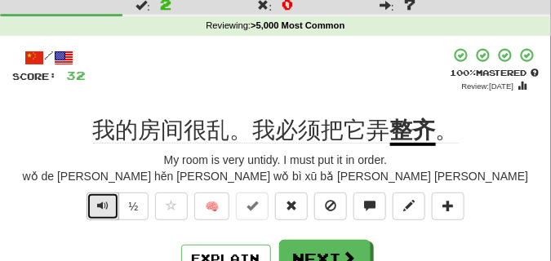
click at [100, 204] on span "Text-to-speech controls" at bounding box center [102, 205] width 11 height 11
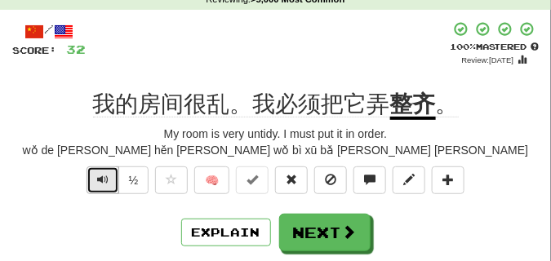
scroll to position [82, 0]
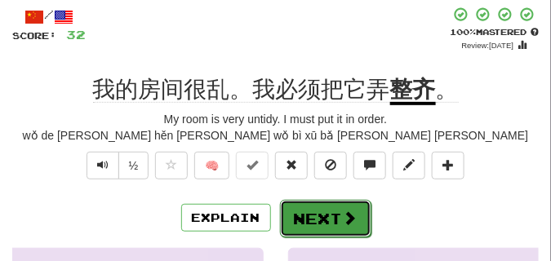
click at [287, 208] on button "Next" at bounding box center [325, 219] width 91 height 38
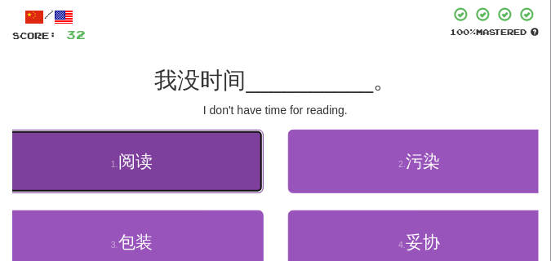
click at [191, 163] on button "1 . 阅读" at bounding box center [131, 162] width 263 height 64
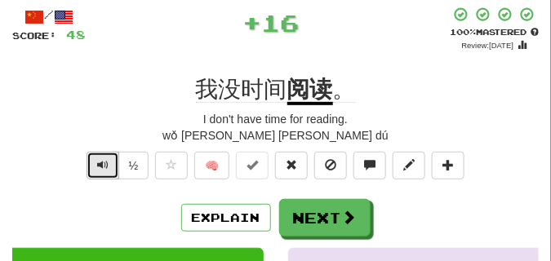
click at [104, 170] on span "Text-to-speech controls" at bounding box center [102, 164] width 11 height 11
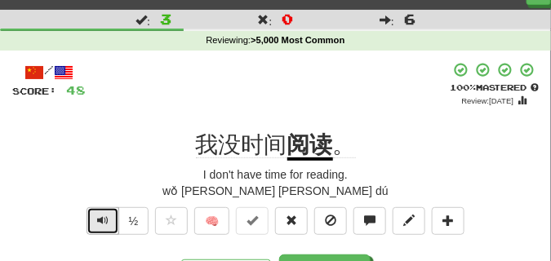
scroll to position [41, 0]
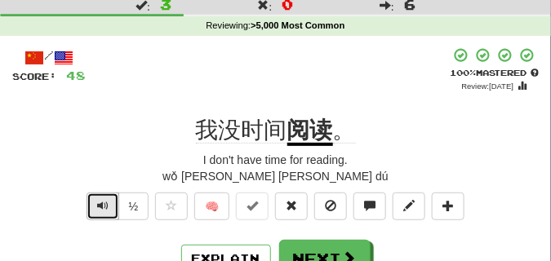
click at [107, 201] on span "Text-to-speech controls" at bounding box center [102, 205] width 11 height 11
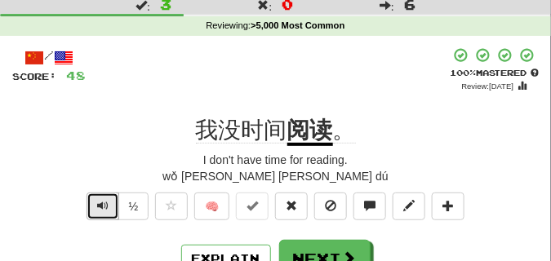
click at [107, 201] on span "Text-to-speech controls" at bounding box center [102, 205] width 11 height 11
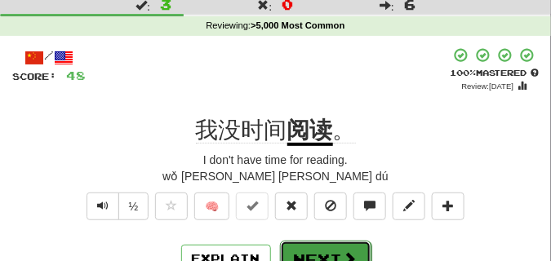
click at [308, 243] on button "Next" at bounding box center [325, 260] width 91 height 38
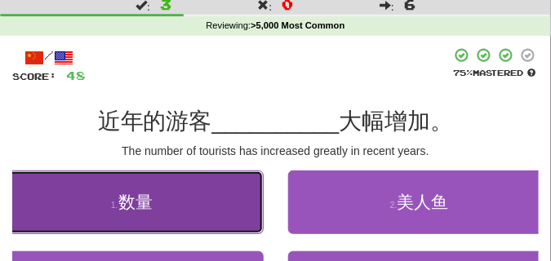
click at [148, 210] on span "数量" at bounding box center [135, 201] width 34 height 19
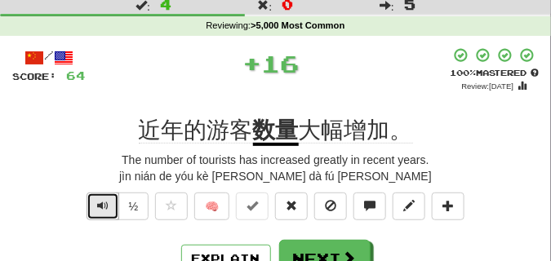
click at [95, 203] on button "Text-to-speech controls" at bounding box center [102, 206] width 33 height 28
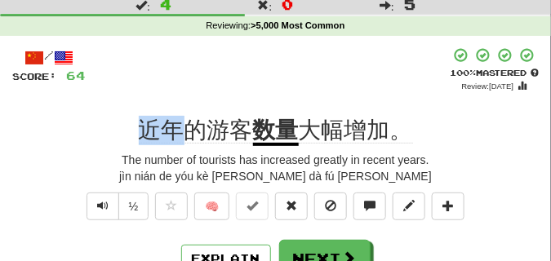
drag, startPoint x: 131, startPoint y: 124, endPoint x: 183, endPoint y: 132, distance: 52.0
click at [183, 132] on div "近年的游客 数量 大幅增加。" at bounding box center [275, 130] width 526 height 29
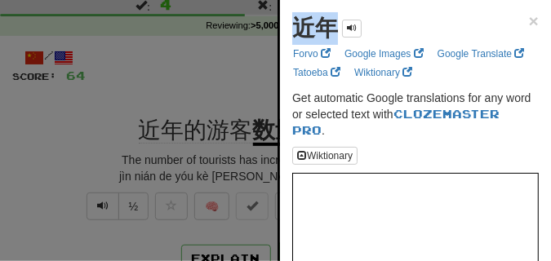
drag, startPoint x: 285, startPoint y: 34, endPoint x: 335, endPoint y: 38, distance: 50.7
copy strong "近年"
click at [215, 81] on div at bounding box center [275, 130] width 551 height 261
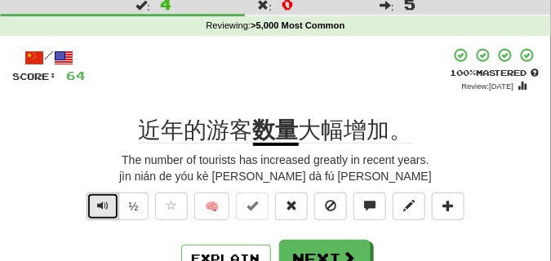
click at [97, 210] on span "Text-to-speech controls" at bounding box center [102, 205] width 11 height 11
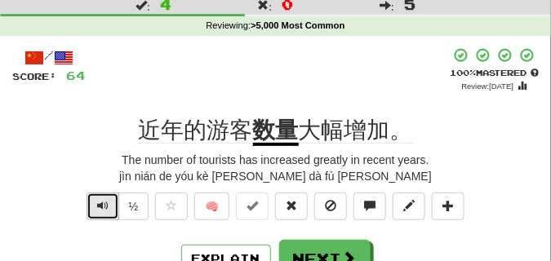
click at [97, 210] on span "Text-to-speech controls" at bounding box center [102, 205] width 11 height 11
click at [97, 211] on span "Text-to-speech controls" at bounding box center [102, 205] width 11 height 11
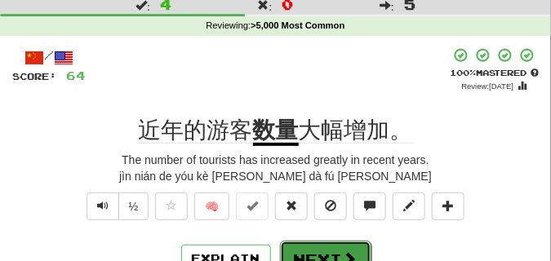
click at [354, 246] on button "Next" at bounding box center [325, 260] width 91 height 38
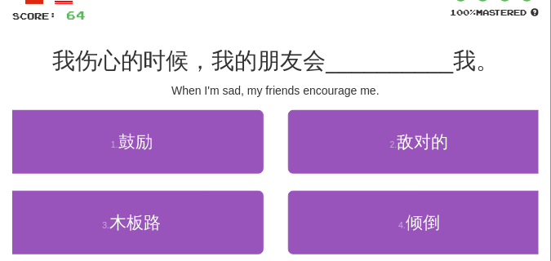
scroll to position [122, 0]
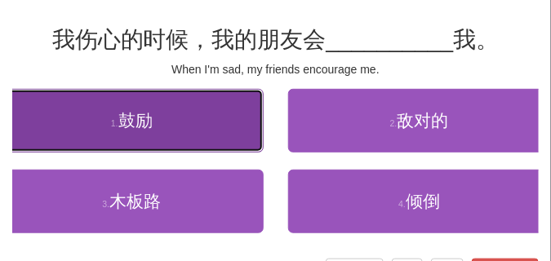
click at [111, 122] on small "1 ." at bounding box center [114, 123] width 7 height 10
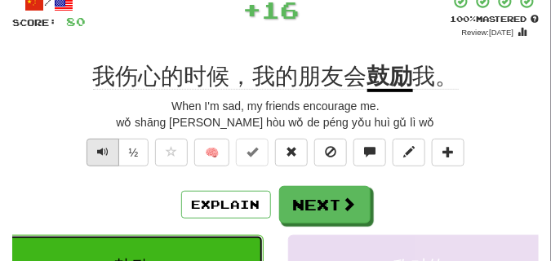
scroll to position [41, 0]
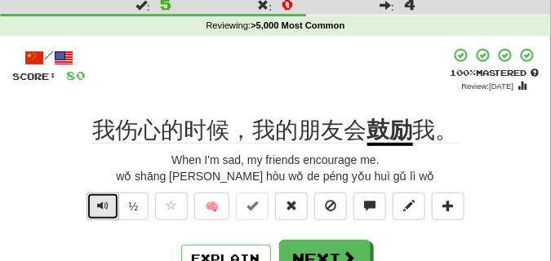
click at [110, 198] on button "Text-to-speech controls" at bounding box center [102, 206] width 33 height 28
click at [109, 198] on button "Text-to-speech controls" at bounding box center [102, 206] width 33 height 28
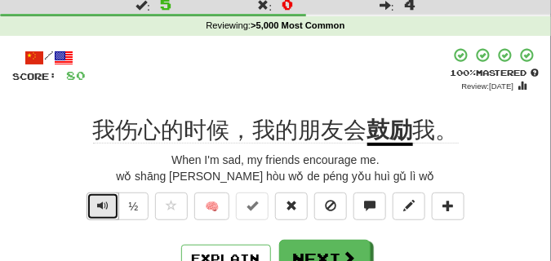
click at [109, 198] on button "Text-to-speech controls" at bounding box center [102, 206] width 33 height 28
click at [95, 206] on button "Text-to-speech controls" at bounding box center [102, 206] width 33 height 28
click at [95, 207] on button "Text-to-speech controls" at bounding box center [102, 206] width 33 height 28
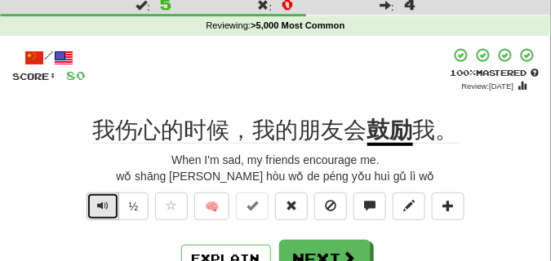
click at [95, 207] on button "Text-to-speech controls" at bounding box center [102, 206] width 33 height 28
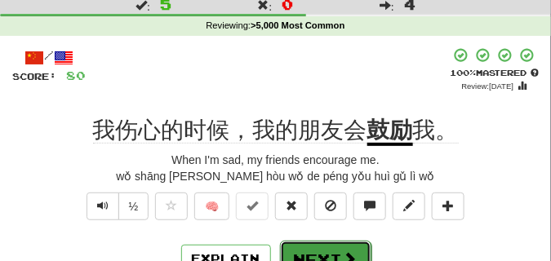
click at [319, 252] on button "Next" at bounding box center [325, 260] width 91 height 38
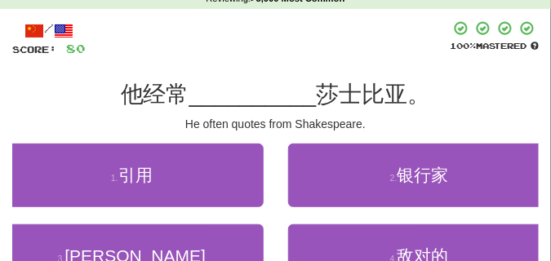
scroll to position [82, 0]
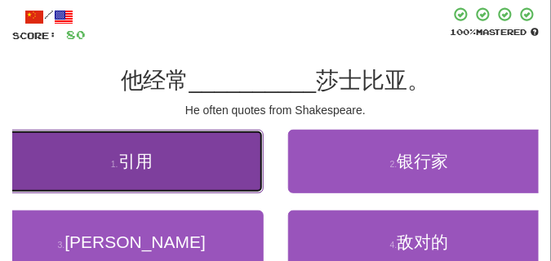
click at [192, 169] on button "1 . 引用" at bounding box center [131, 162] width 263 height 64
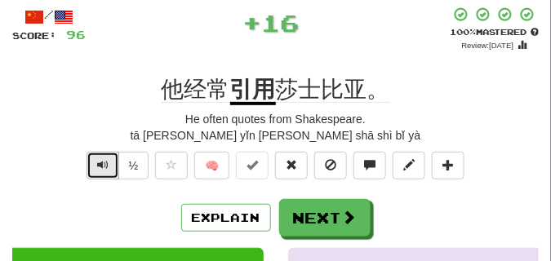
click at [86, 168] on button "Text-to-speech controls" at bounding box center [102, 166] width 33 height 28
click at [86, 169] on button "Text-to-speech controls" at bounding box center [102, 166] width 33 height 28
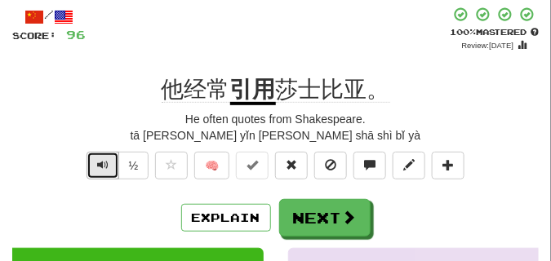
click at [87, 169] on button "Text-to-speech controls" at bounding box center [102, 166] width 33 height 28
click at [87, 170] on button "Text-to-speech controls" at bounding box center [102, 166] width 33 height 28
click at [103, 162] on span "Text-to-speech controls" at bounding box center [102, 164] width 11 height 11
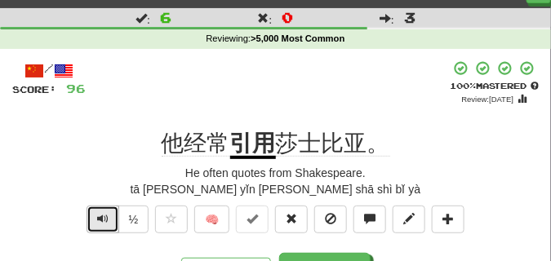
scroll to position [41, 0]
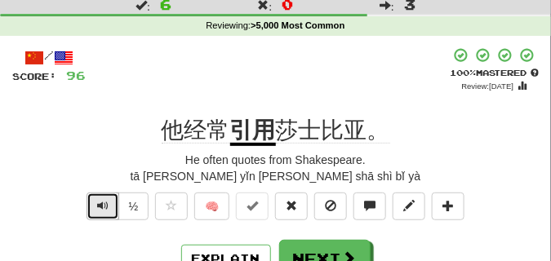
click at [92, 202] on button "Text-to-speech controls" at bounding box center [102, 206] width 33 height 28
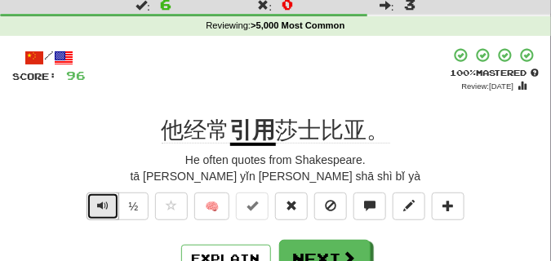
click at [92, 202] on button "Text-to-speech controls" at bounding box center [102, 206] width 33 height 28
click at [101, 204] on span "Text-to-speech controls" at bounding box center [102, 205] width 11 height 11
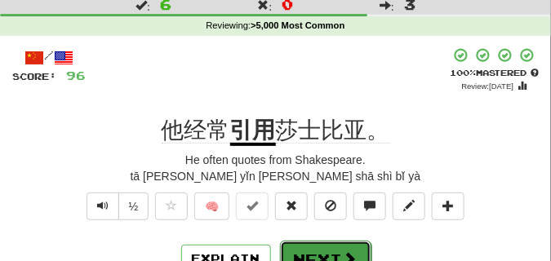
click at [294, 247] on button "Next" at bounding box center [325, 260] width 91 height 38
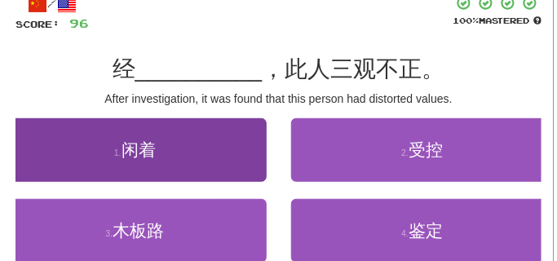
scroll to position [82, 0]
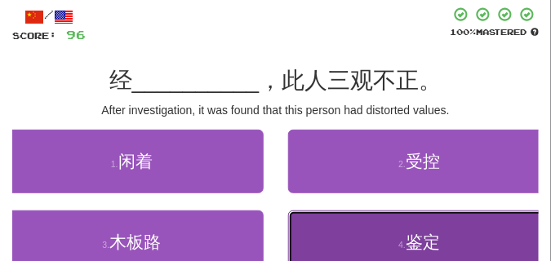
click at [363, 250] on button "4 . 鉴定" at bounding box center [419, 242] width 263 height 64
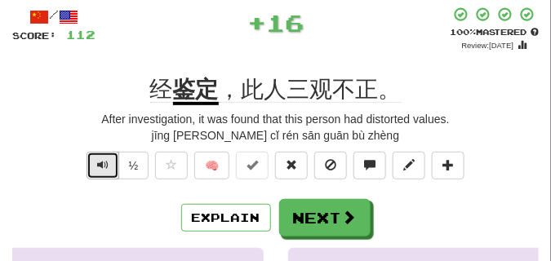
click at [97, 164] on span "Text-to-speech controls" at bounding box center [102, 164] width 11 height 11
click at [113, 160] on button "Text-to-speech controls" at bounding box center [102, 166] width 33 height 28
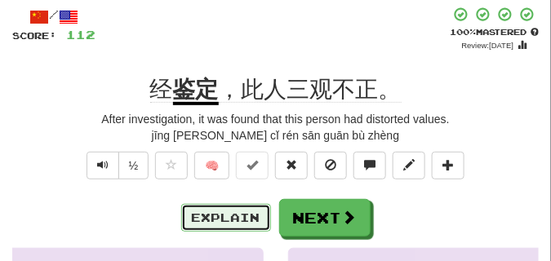
click at [217, 219] on button "Explain" at bounding box center [226, 218] width 90 height 28
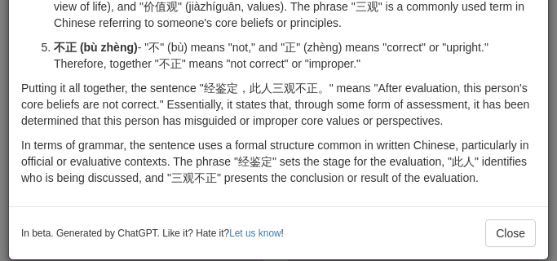
scroll to position [267, 0]
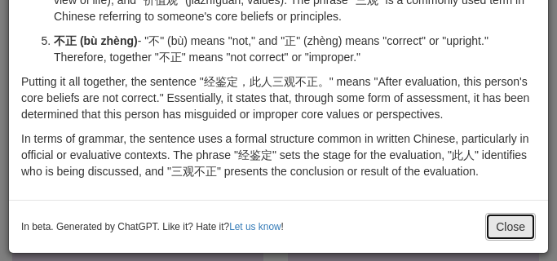
click at [508, 222] on button "Close" at bounding box center [510, 227] width 51 height 28
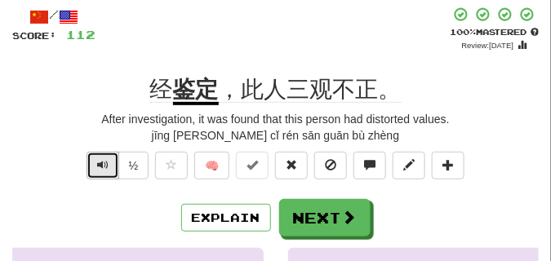
click at [97, 166] on span "Text-to-speech controls" at bounding box center [102, 164] width 11 height 11
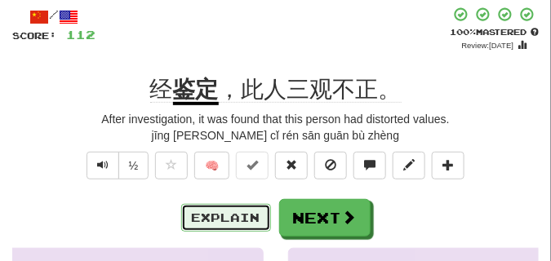
click at [223, 212] on button "Explain" at bounding box center [226, 218] width 90 height 28
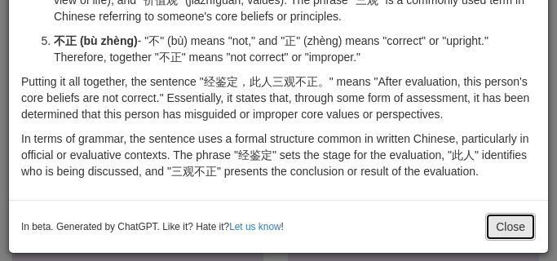
click at [501, 227] on button "Close" at bounding box center [510, 227] width 51 height 28
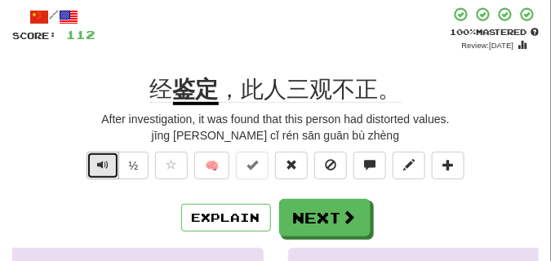
click at [95, 167] on button "Text-to-speech controls" at bounding box center [102, 166] width 33 height 28
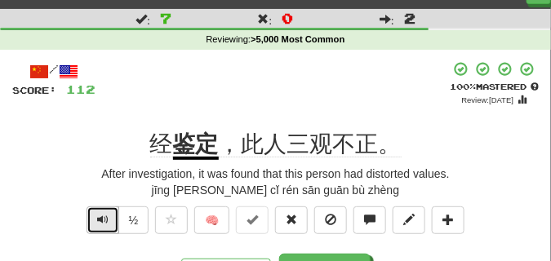
scroll to position [41, 0]
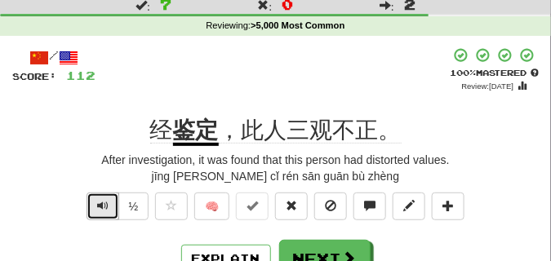
click at [92, 205] on button "Text-to-speech controls" at bounding box center [102, 206] width 33 height 28
click at [93, 205] on button "Text-to-speech controls" at bounding box center [102, 206] width 33 height 28
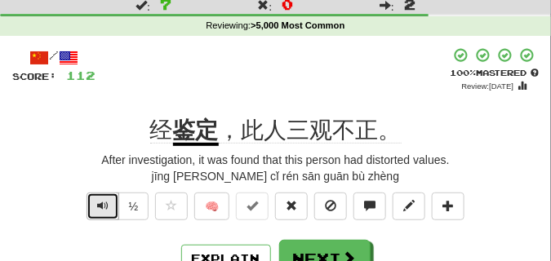
click at [99, 195] on button "Text-to-speech controls" at bounding box center [102, 206] width 33 height 28
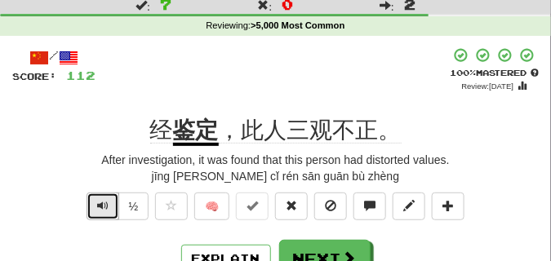
click at [99, 195] on button "Text-to-speech controls" at bounding box center [102, 206] width 33 height 28
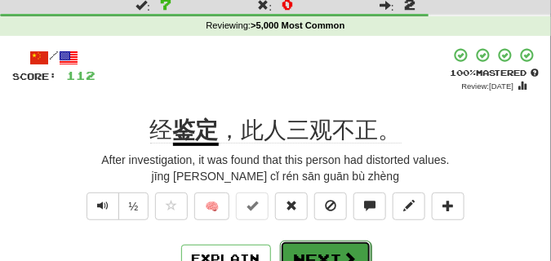
click at [290, 245] on button "Next" at bounding box center [325, 260] width 91 height 38
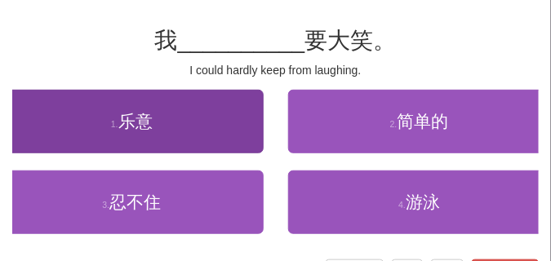
scroll to position [122, 0]
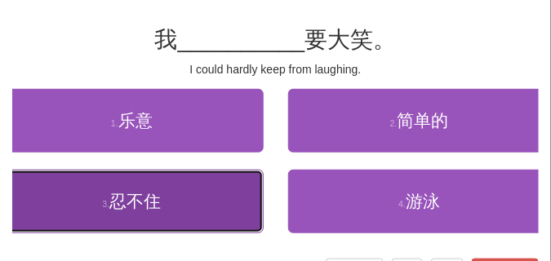
click at [113, 206] on span "忍不住" at bounding box center [134, 201] width 51 height 19
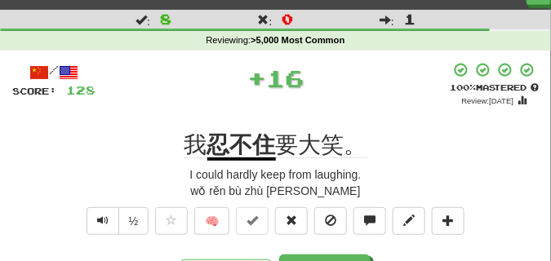
scroll to position [41, 0]
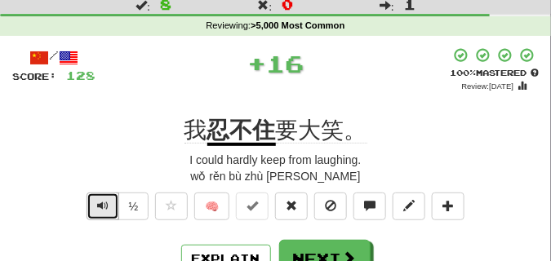
click at [106, 206] on span "Text-to-speech controls" at bounding box center [102, 205] width 11 height 11
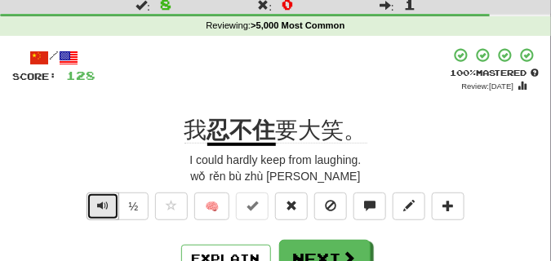
click at [106, 206] on span "Text-to-speech controls" at bounding box center [102, 205] width 11 height 11
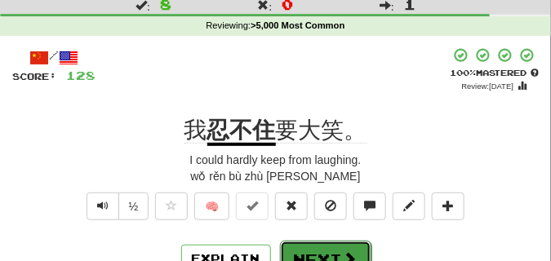
click at [326, 246] on button "Next" at bounding box center [325, 260] width 91 height 38
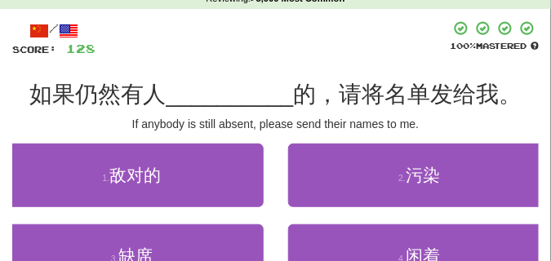
scroll to position [82, 0]
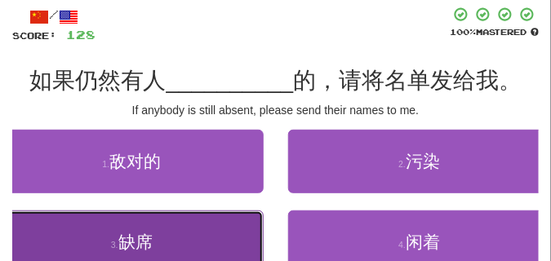
click at [92, 228] on button "3 . 缺席" at bounding box center [131, 242] width 263 height 64
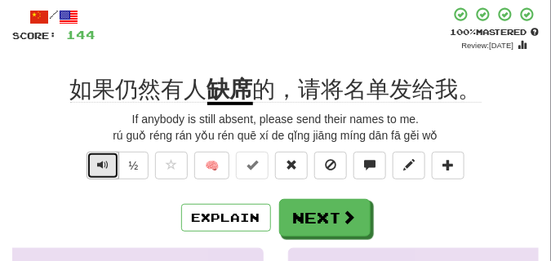
click at [99, 168] on span "Text-to-speech controls" at bounding box center [102, 164] width 11 height 11
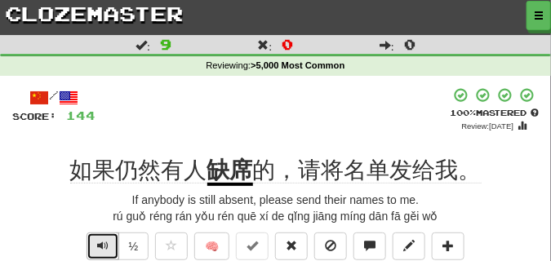
scroll to position [0, 0]
